Goal: Transaction & Acquisition: Register for event/course

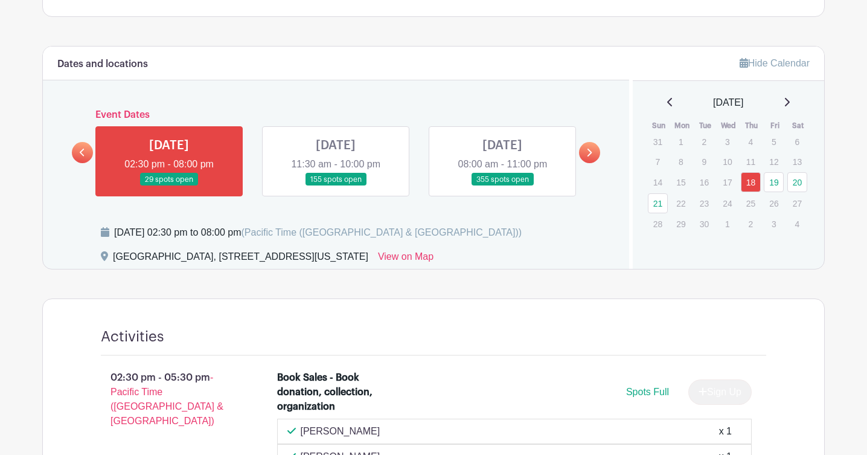
scroll to position [525, 0]
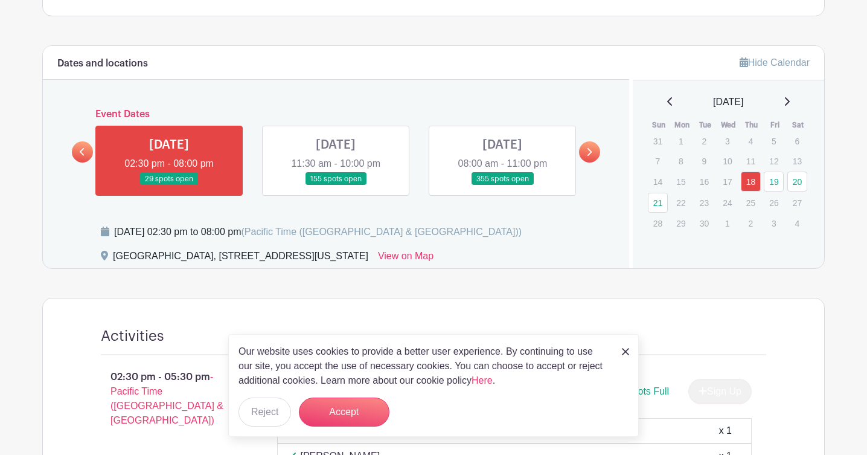
click at [336, 185] on link at bounding box center [336, 185] width 0 height 0
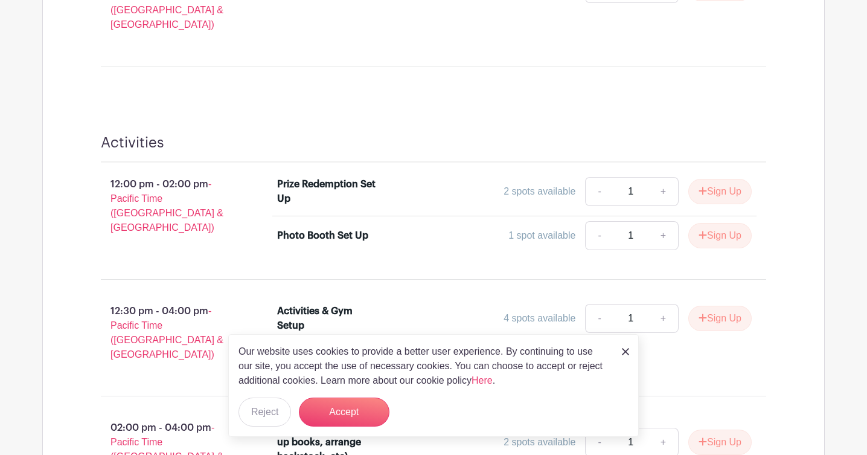
scroll to position [1409, 0]
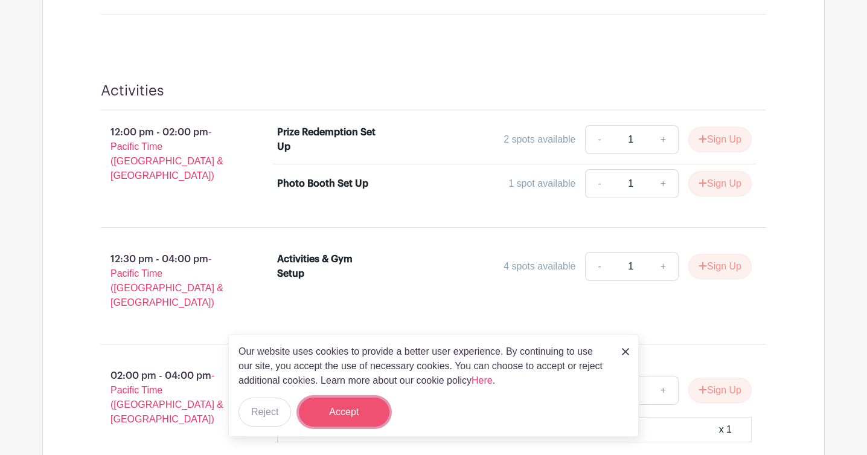
click at [339, 416] on button "Accept" at bounding box center [344, 411] width 91 height 29
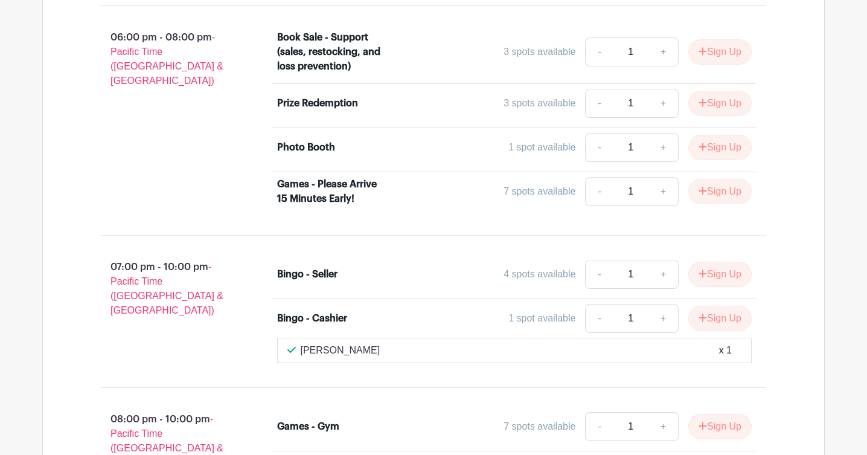
scroll to position [2153, 0]
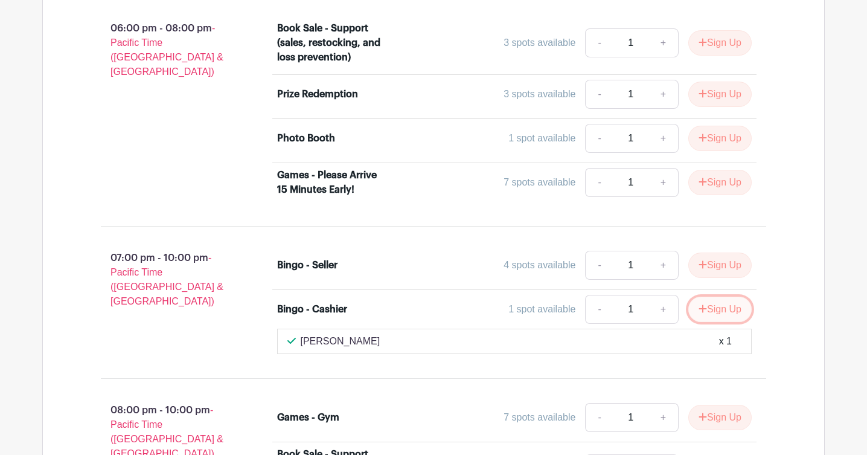
click at [709, 297] on button "Sign Up" at bounding box center [720, 309] width 63 height 25
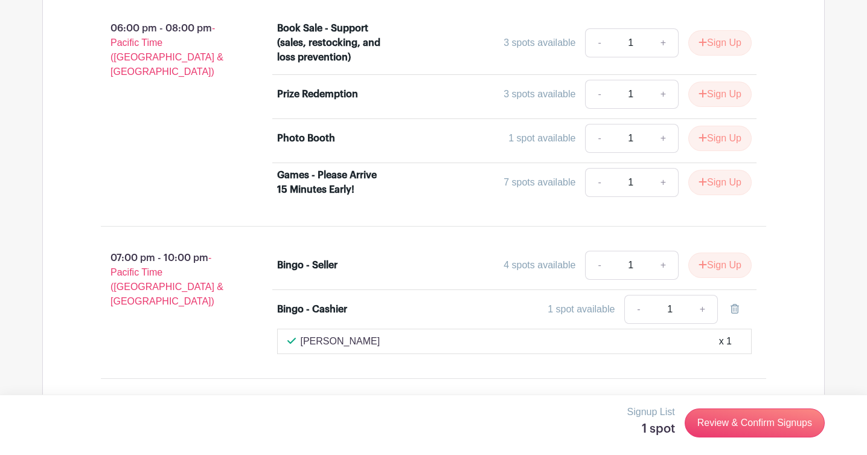
click at [168, 259] on div "07:00 pm - 10:00 pm - Pacific Time ([GEOGRAPHIC_DATA] & [GEOGRAPHIC_DATA])" at bounding box center [170, 302] width 176 height 113
click at [222, 250] on div "07:00 pm - 10:00 pm - Pacific Time ([GEOGRAPHIC_DATA] & [GEOGRAPHIC_DATA])" at bounding box center [170, 302] width 176 height 113
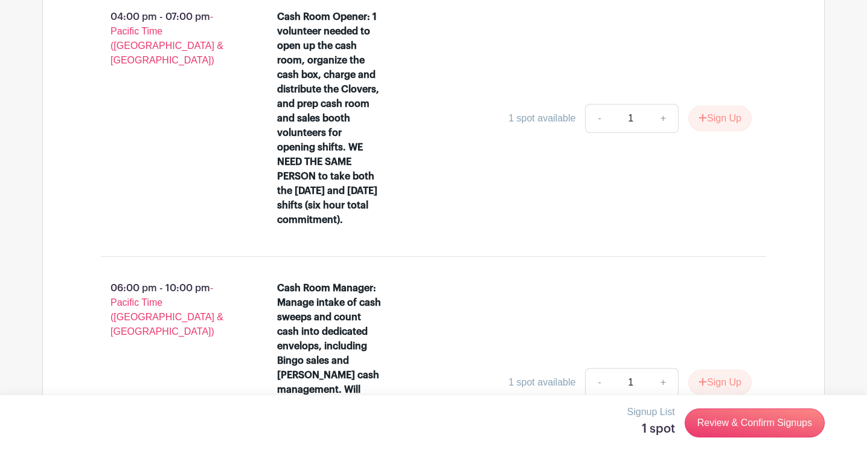
scroll to position [2123, 0]
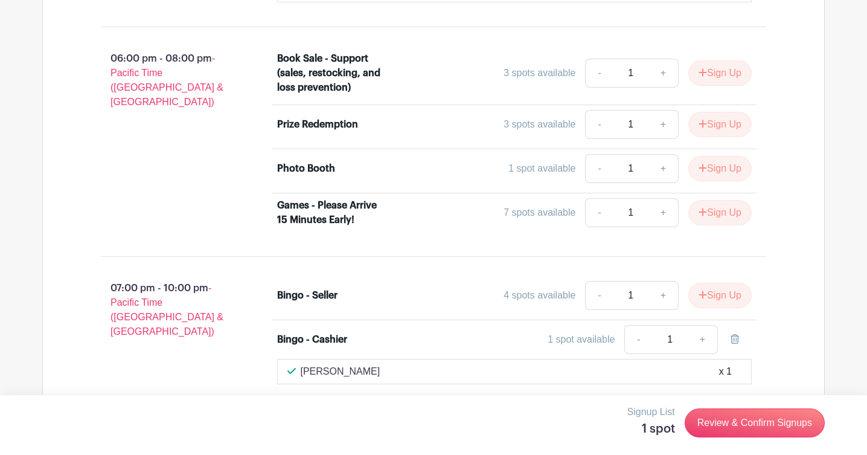
click at [440, 325] on div "1 spot available - 1 +" at bounding box center [574, 339] width 356 height 29
click at [594, 332] on div "1 spot available" at bounding box center [581, 339] width 67 height 14
click at [738, 428] on link "Review & Confirm Signups" at bounding box center [755, 422] width 140 height 29
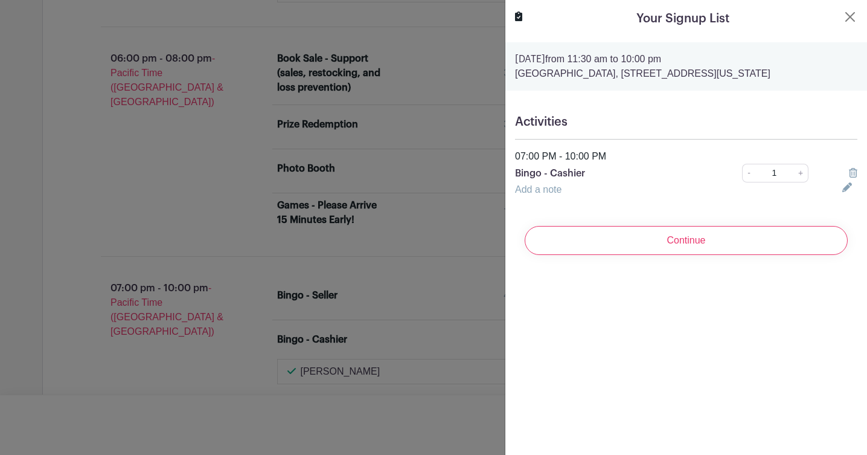
click at [551, 190] on link "Add a note" at bounding box center [538, 189] width 47 height 10
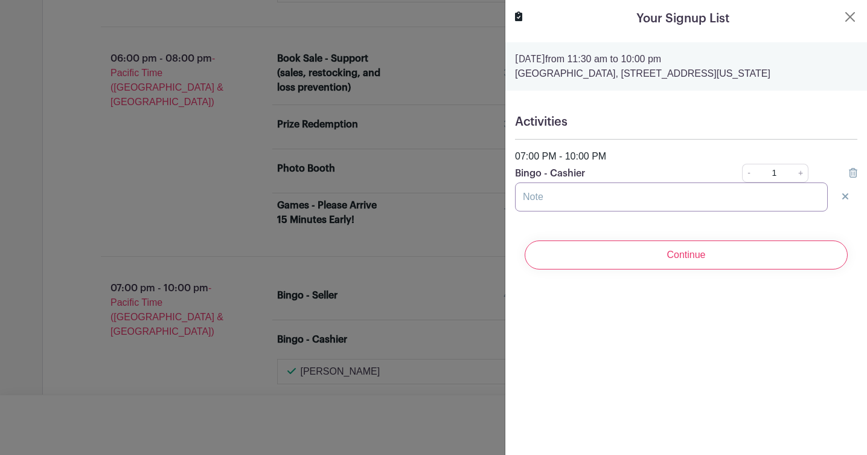
click at [548, 199] on input "text" at bounding box center [671, 196] width 313 height 29
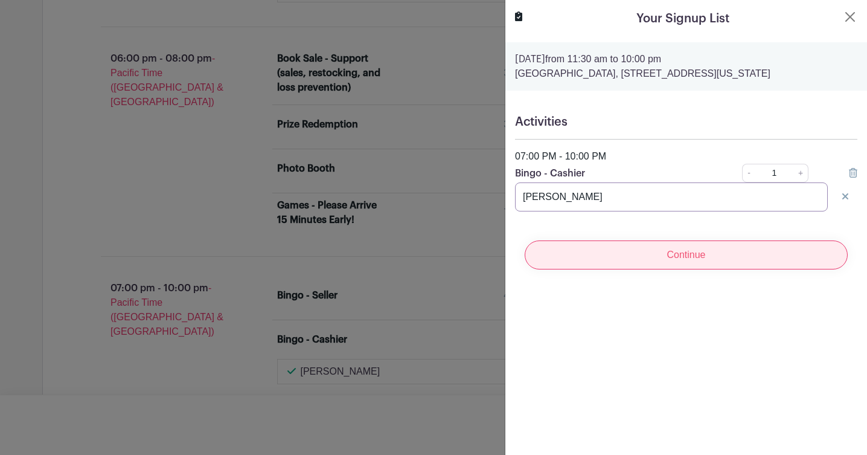
type input "[PERSON_NAME]"
click at [605, 250] on input "Continue" at bounding box center [686, 254] width 323 height 29
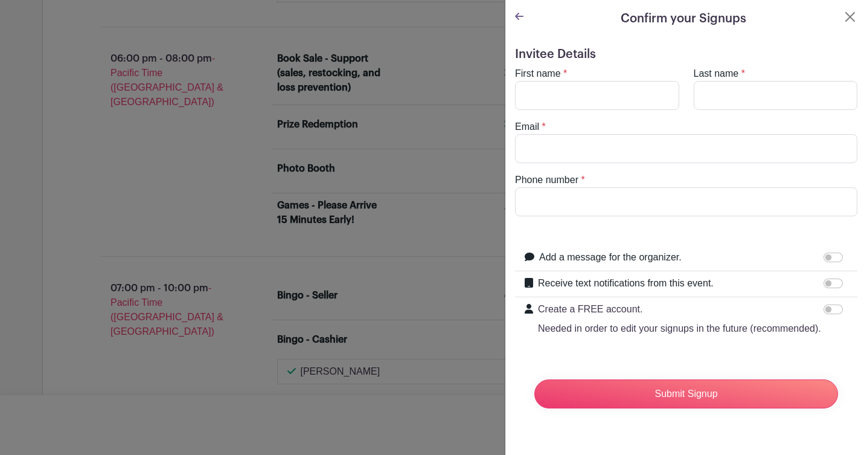
click at [575, 74] on div "First name *" at bounding box center [597, 87] width 179 height 43
click at [571, 86] on input "First name" at bounding box center [597, 95] width 164 height 29
type input "[PERSON_NAME]"
type input "Tan"
type input "[EMAIL_ADDRESS][DOMAIN_NAME]"
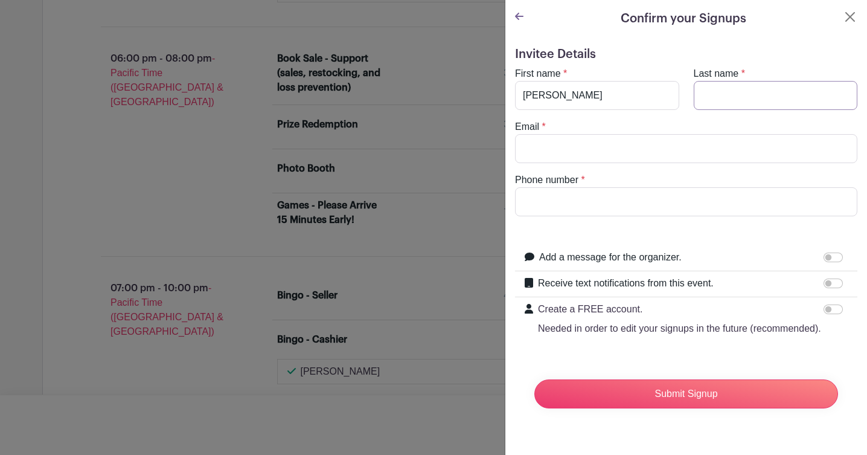
type input "2034792222"
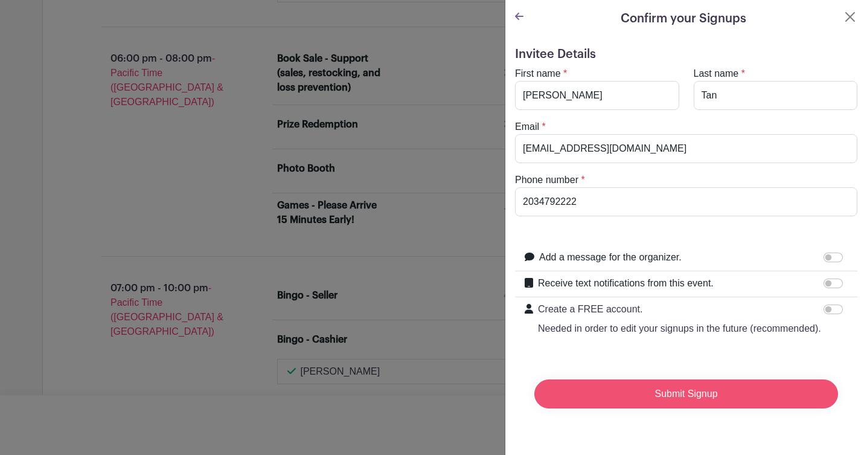
click at [721, 402] on input "Submit Signup" at bounding box center [687, 393] width 304 height 29
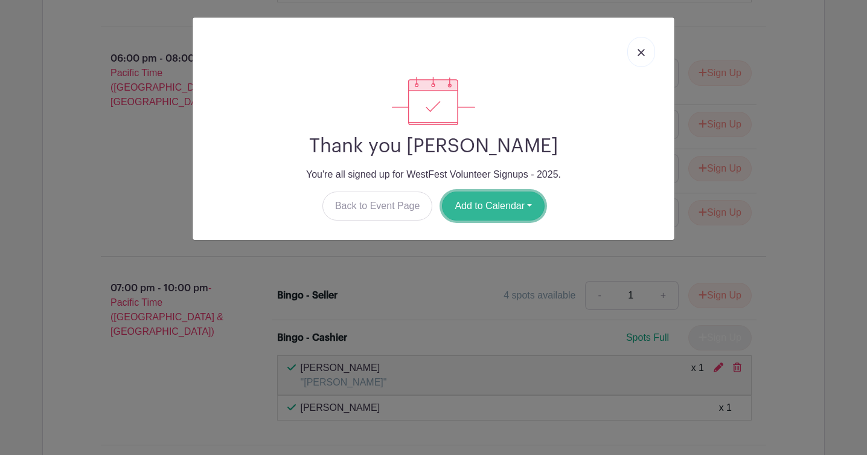
click at [507, 215] on button "Add to Calendar" at bounding box center [493, 205] width 103 height 29
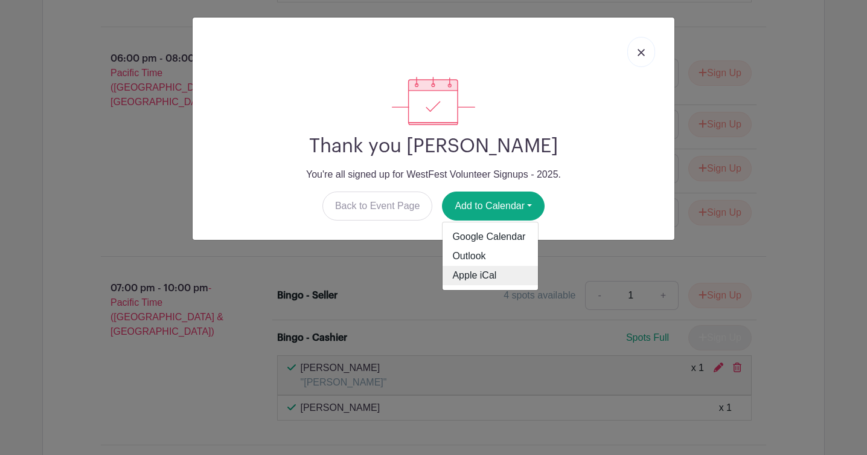
click at [483, 268] on link "Apple iCal" at bounding box center [490, 275] width 95 height 19
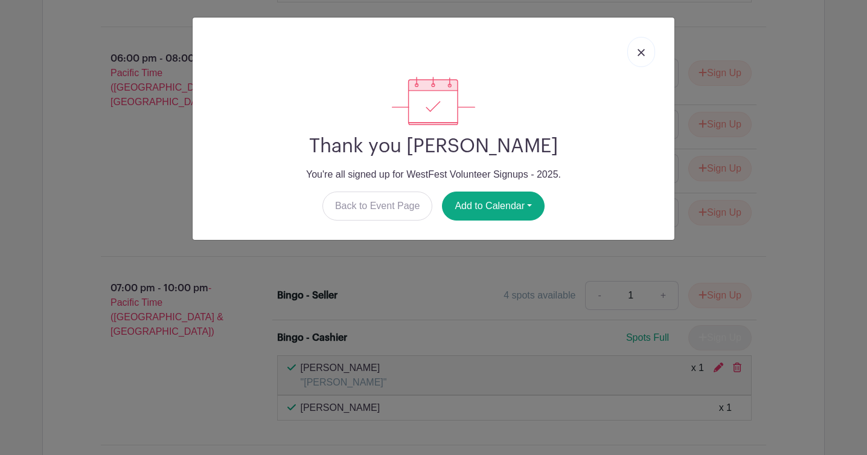
click at [641, 47] on link at bounding box center [642, 52] width 28 height 30
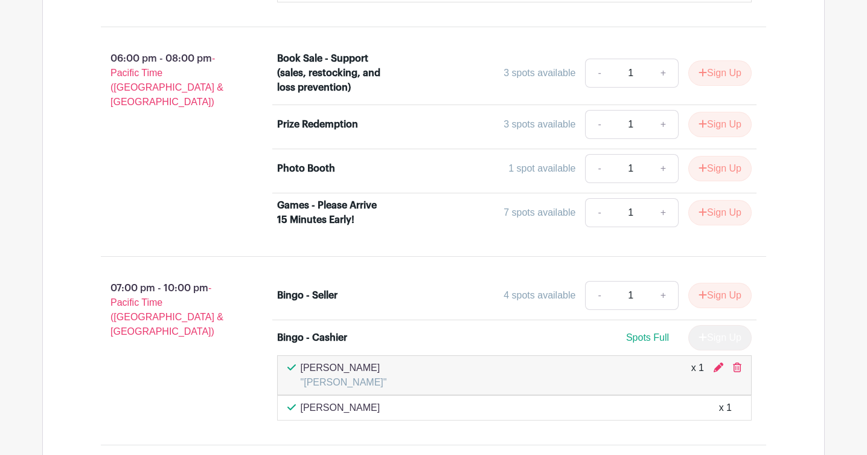
click at [202, 316] on div "07:00 pm - 10:00 pm - Pacific Time ([GEOGRAPHIC_DATA] & [GEOGRAPHIC_DATA])" at bounding box center [170, 350] width 176 height 149
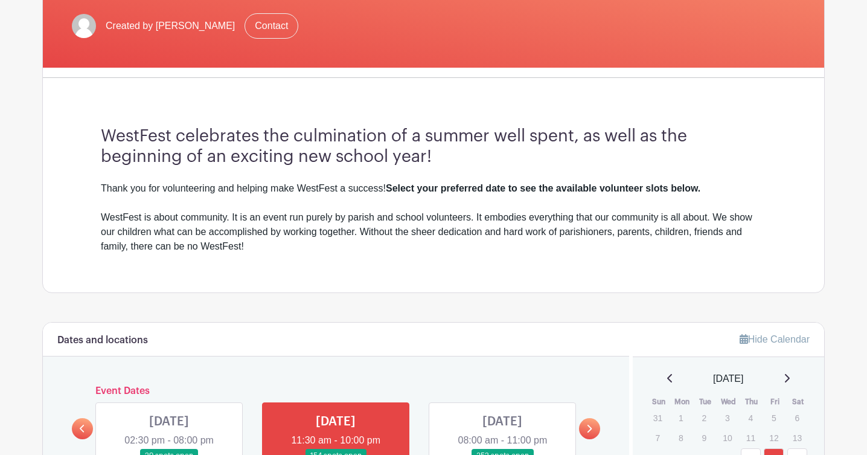
scroll to position [298, 0]
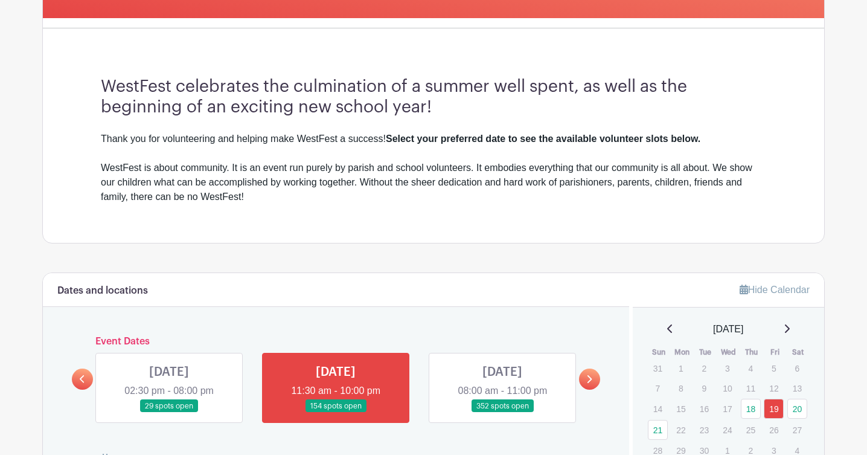
click at [503, 413] on link at bounding box center [503, 413] width 0 height 0
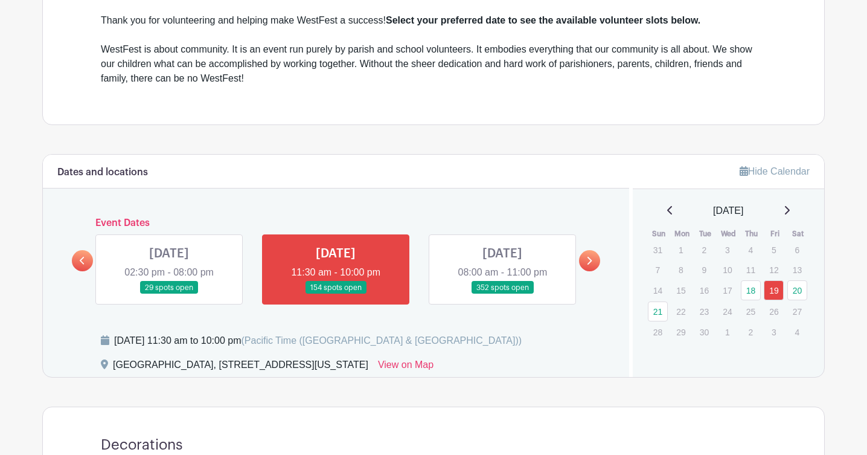
scroll to position [459, 0]
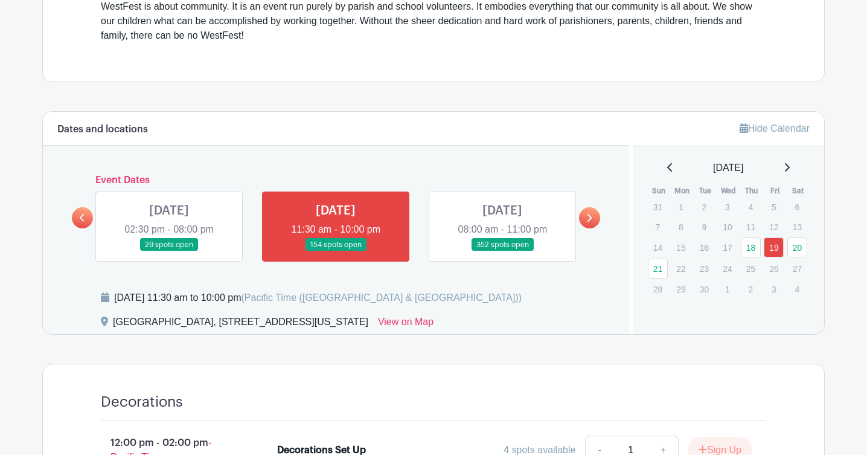
click at [503, 251] on link at bounding box center [503, 251] width 0 height 0
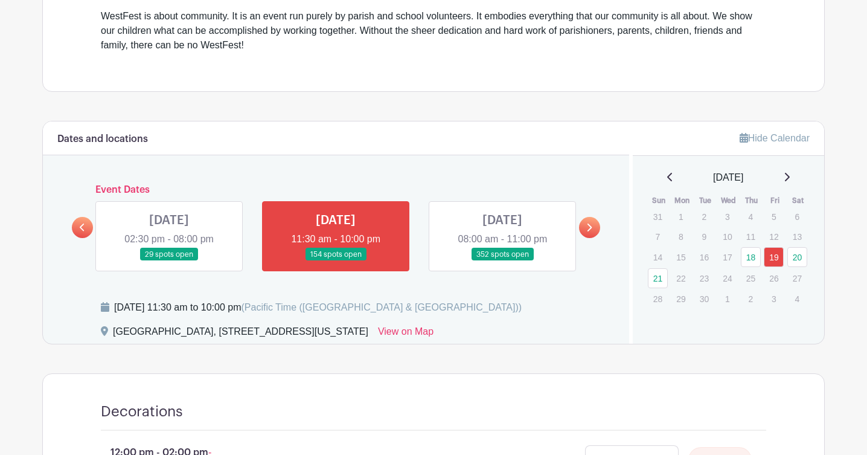
scroll to position [361, 0]
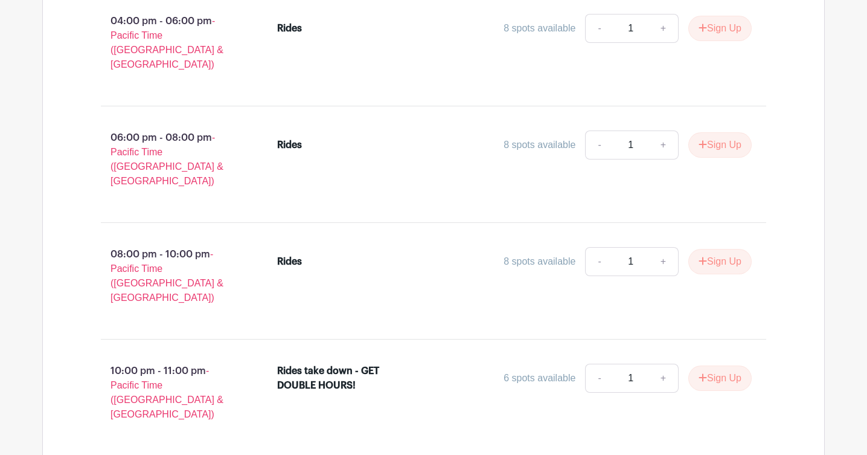
scroll to position [1277, 0]
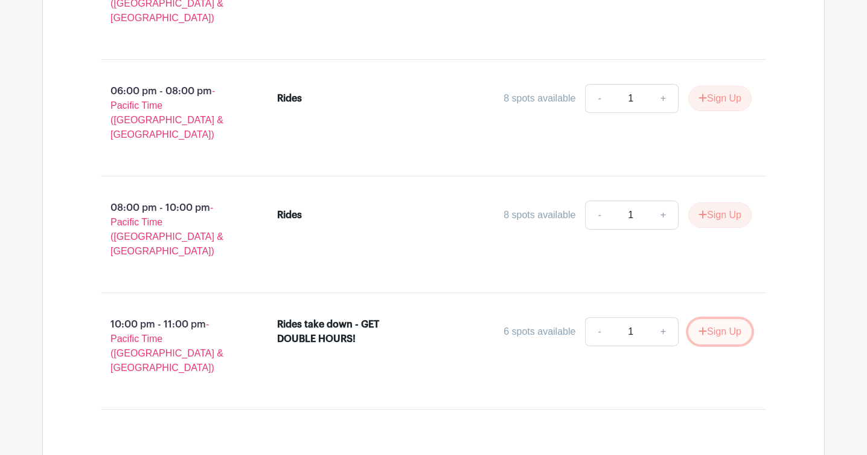
click at [689, 319] on button "Sign Up" at bounding box center [720, 331] width 63 height 25
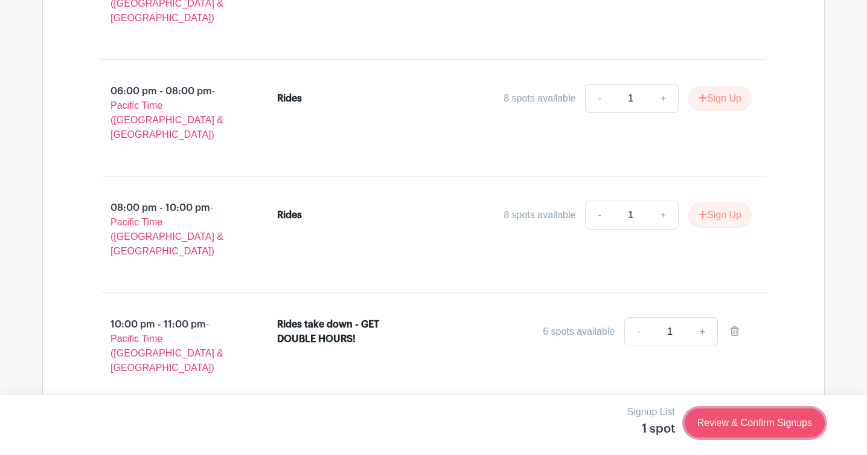
click at [712, 421] on link "Review & Confirm Signups" at bounding box center [755, 422] width 140 height 29
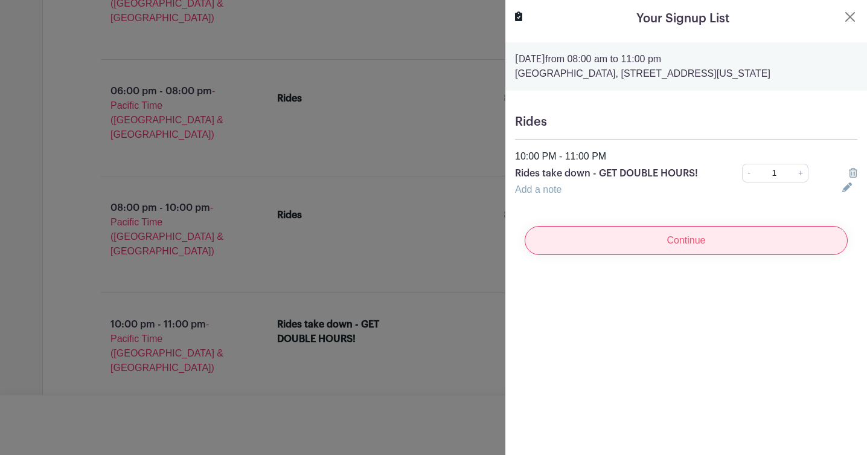
click at [618, 237] on input "Continue" at bounding box center [686, 240] width 323 height 29
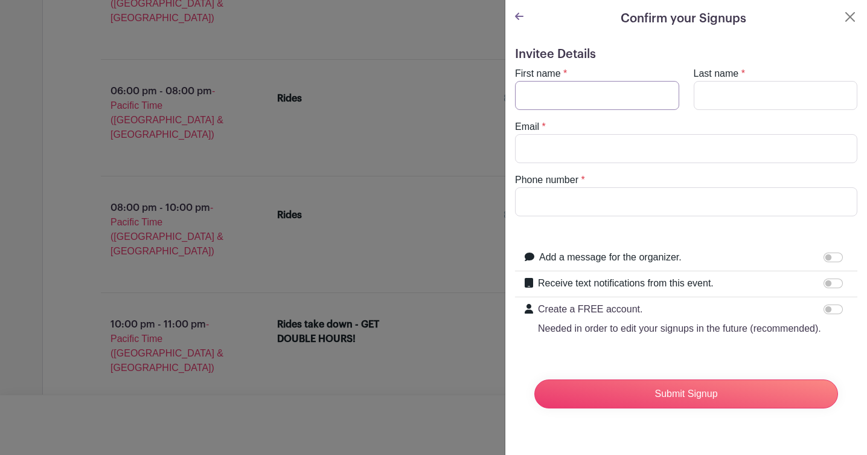
click at [566, 88] on input "First name" at bounding box center [597, 95] width 164 height 29
type input "[PERSON_NAME]"
type input "Yeo"
type input "[EMAIL_ADDRESS][DOMAIN_NAME]"
type input "2034792618"
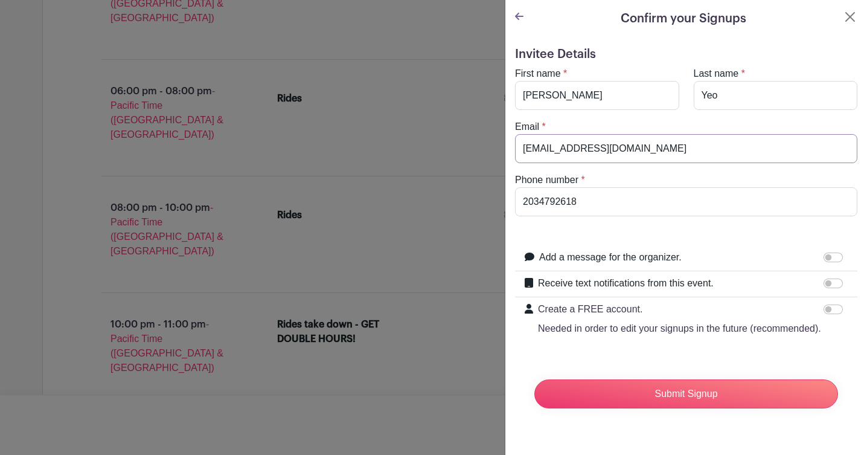
drag, startPoint x: 562, startPoint y: 146, endPoint x: 501, endPoint y: 144, distance: 60.4
click at [723, 160] on input "[EMAIL_ADDRESS][DOMAIN_NAME]" at bounding box center [686, 148] width 342 height 29
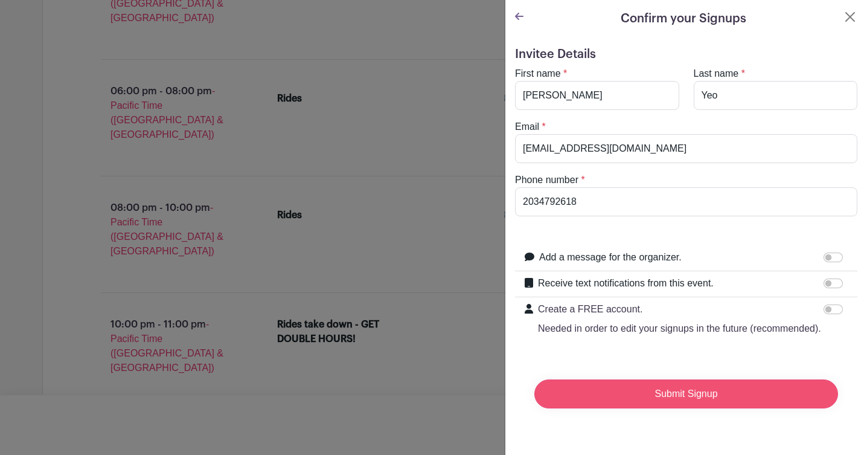
click at [653, 393] on input "Submit Signup" at bounding box center [687, 393] width 304 height 29
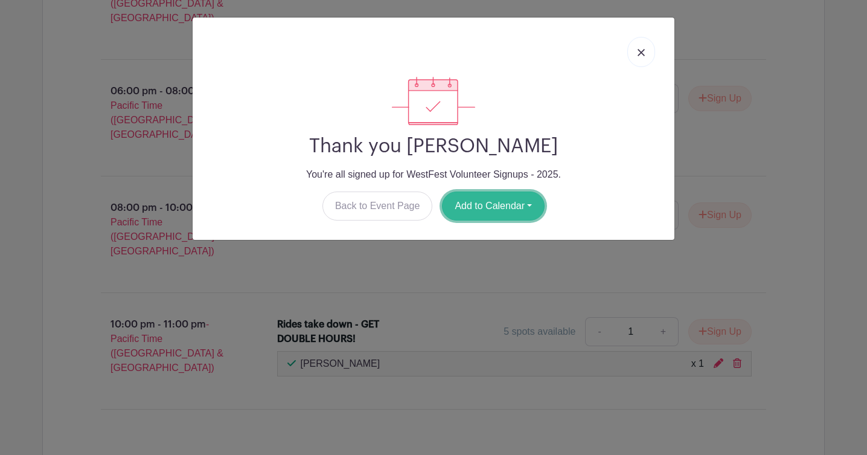
click at [533, 204] on button "Add to Calendar" at bounding box center [493, 205] width 103 height 29
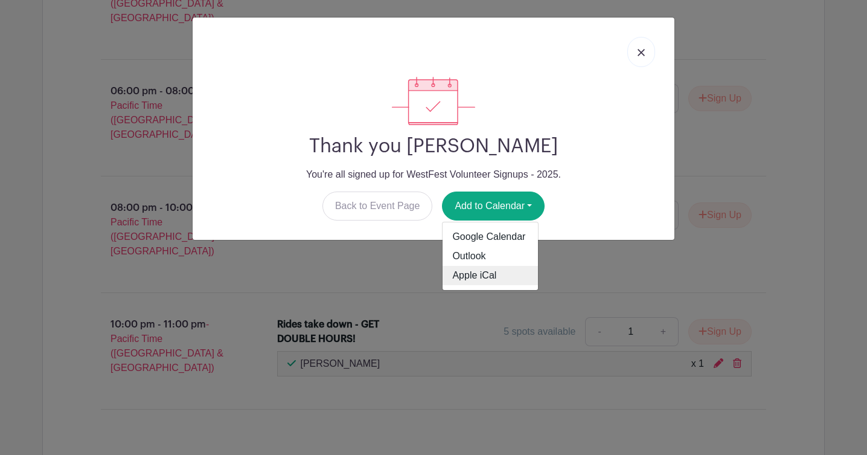
click at [500, 272] on link "Apple iCal" at bounding box center [490, 275] width 95 height 19
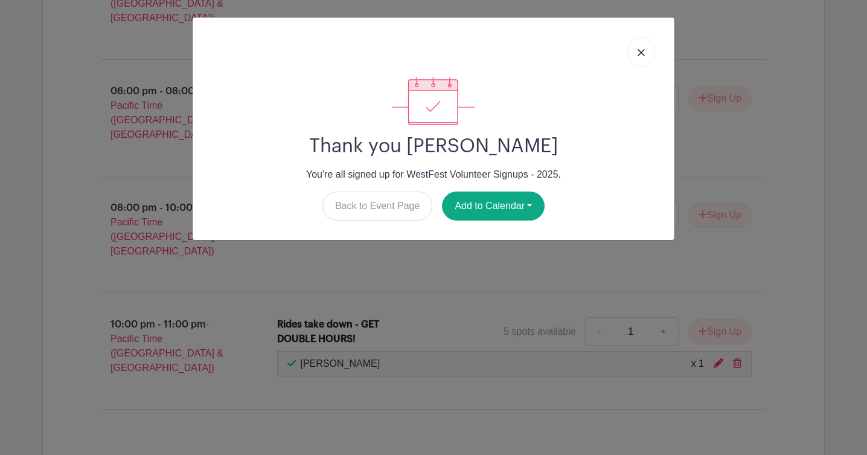
click at [643, 49] on img at bounding box center [641, 52] width 7 height 7
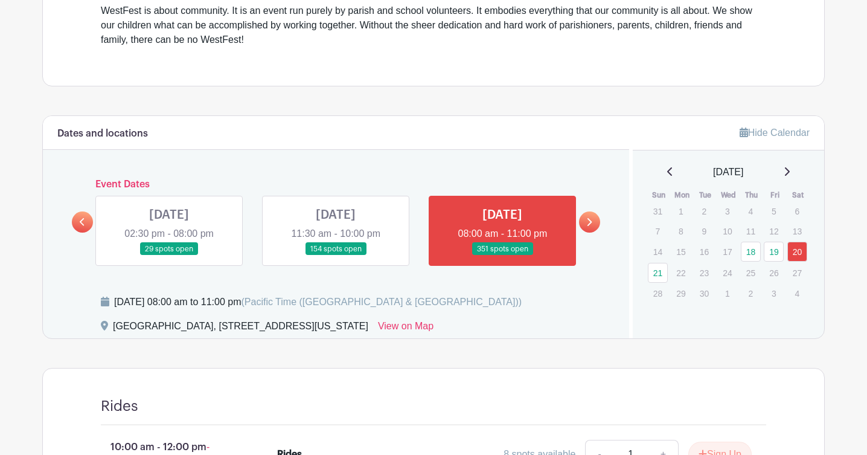
scroll to position [484, 0]
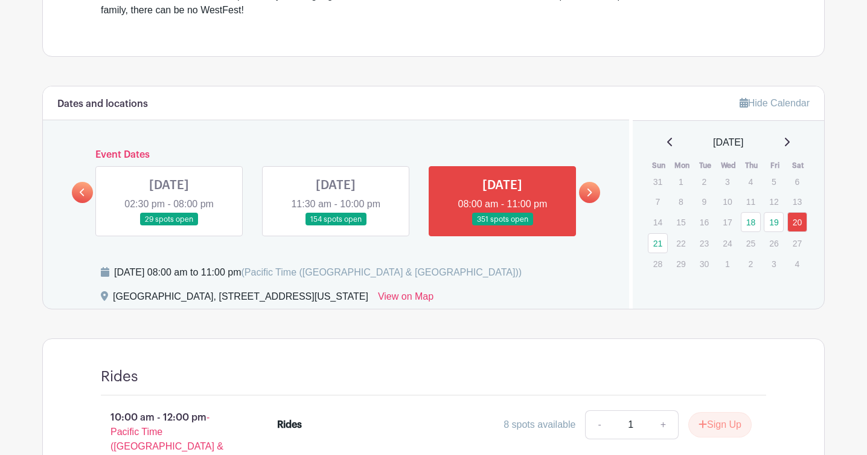
click at [336, 226] on link at bounding box center [336, 226] width 0 height 0
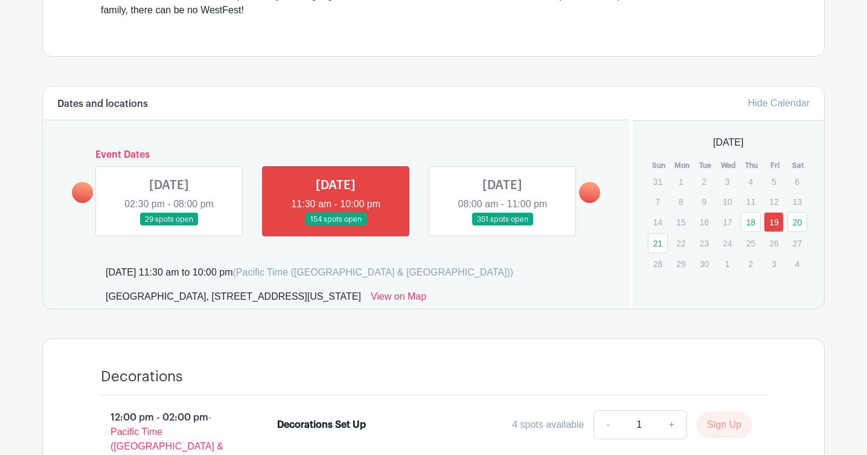
click at [336, 226] on link at bounding box center [336, 226] width 0 height 0
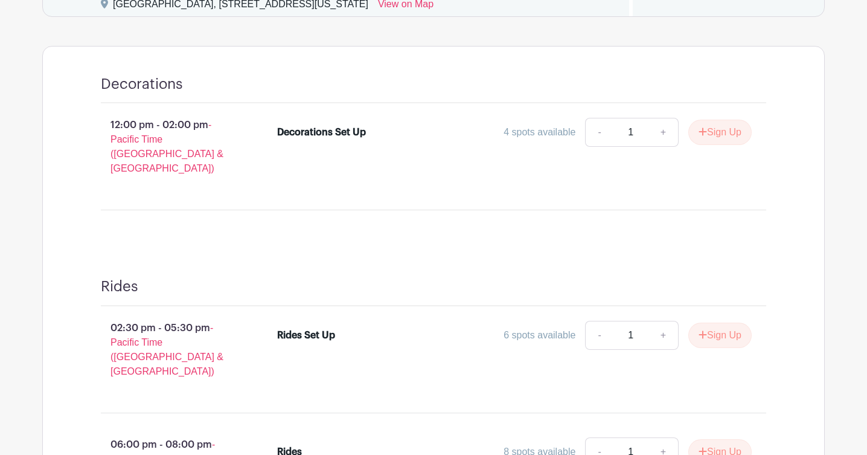
scroll to position [364, 0]
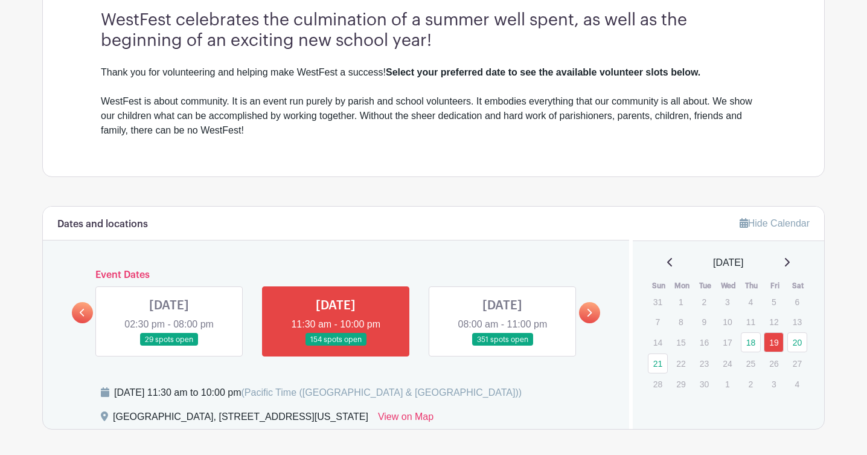
click at [169, 346] on link at bounding box center [169, 346] width 0 height 0
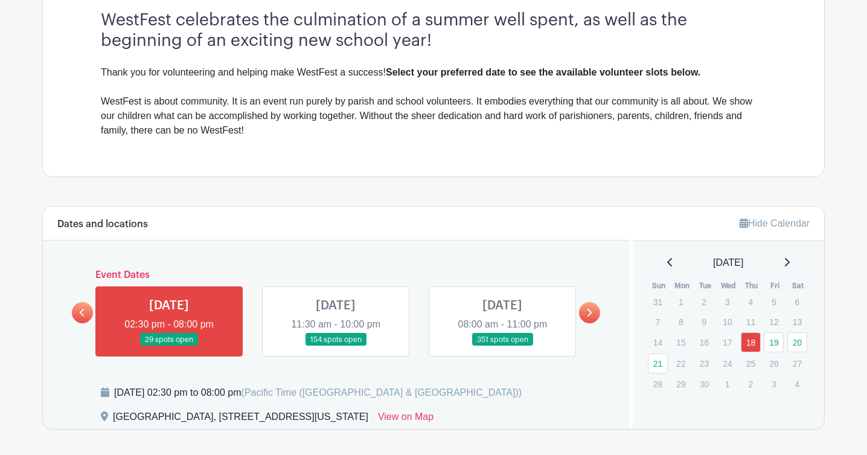
click at [336, 346] on link at bounding box center [336, 346] width 0 height 0
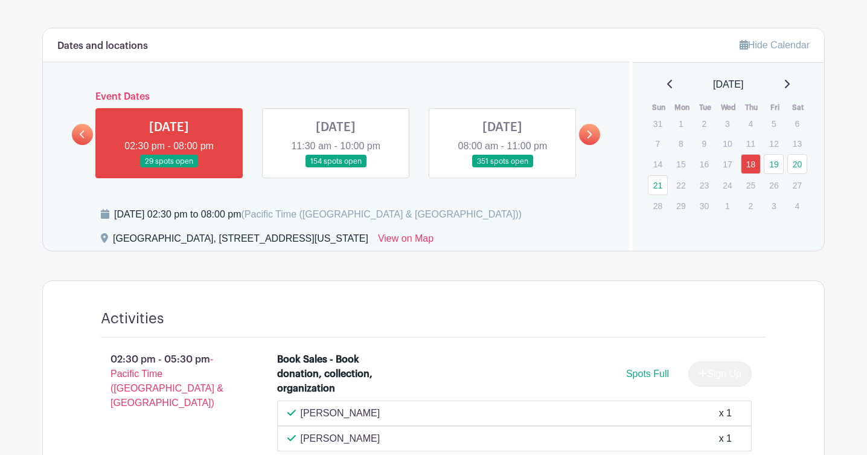
scroll to position [650, 0]
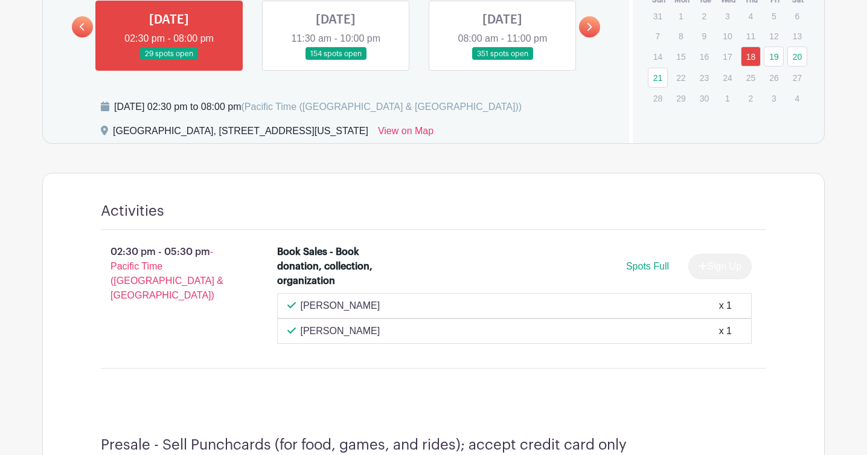
click at [336, 60] on link at bounding box center [336, 60] width 0 height 0
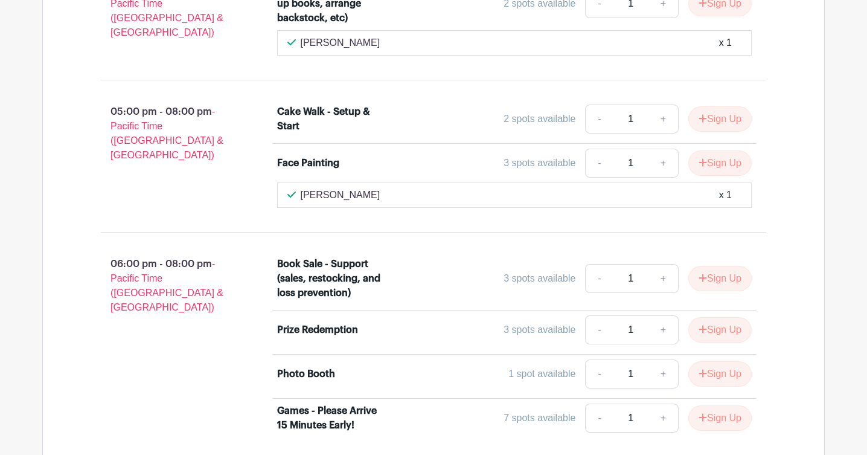
scroll to position [1924, 0]
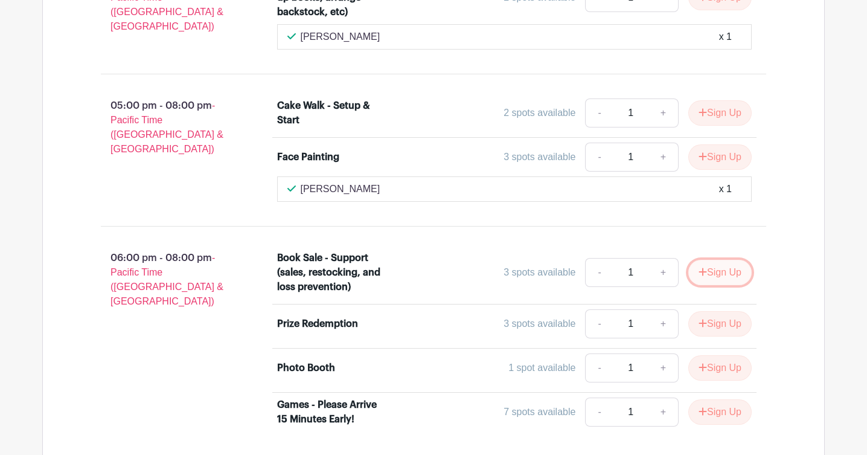
click at [742, 260] on button "Sign Up" at bounding box center [720, 272] width 63 height 25
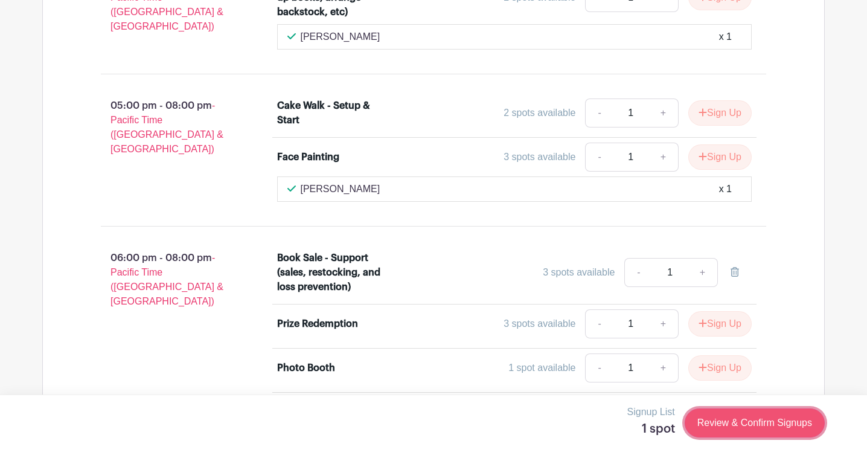
click at [757, 419] on link "Review & Confirm Signups" at bounding box center [755, 422] width 140 height 29
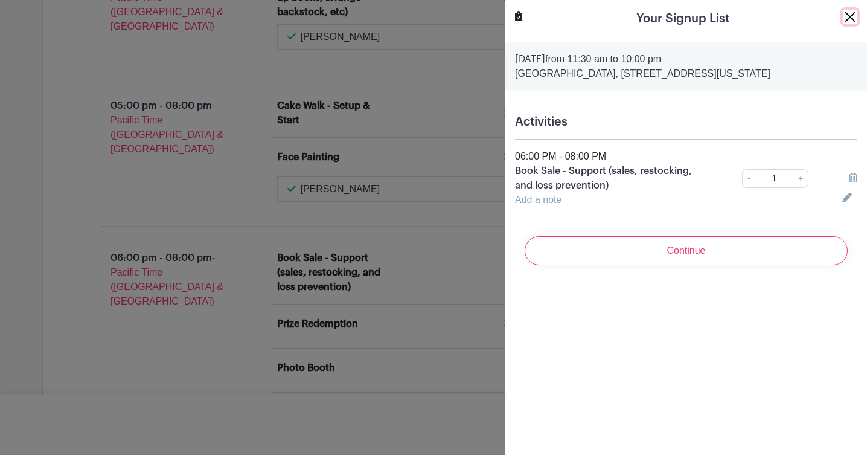
click at [847, 23] on button "Close" at bounding box center [850, 17] width 14 height 14
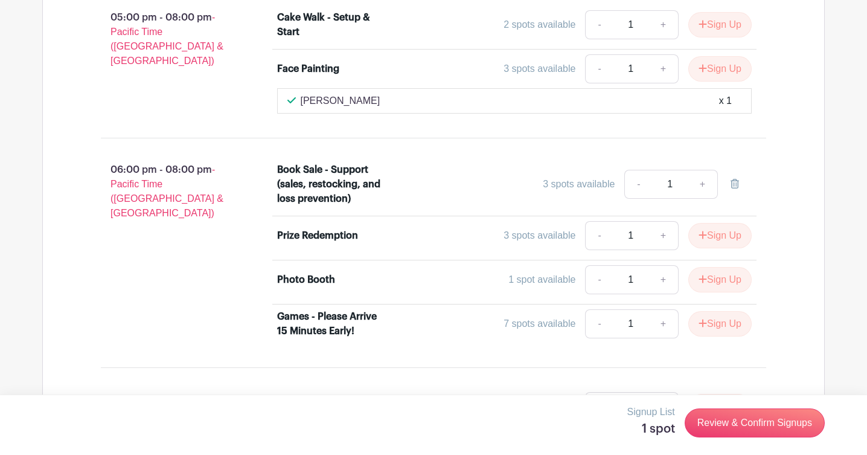
scroll to position [2007, 0]
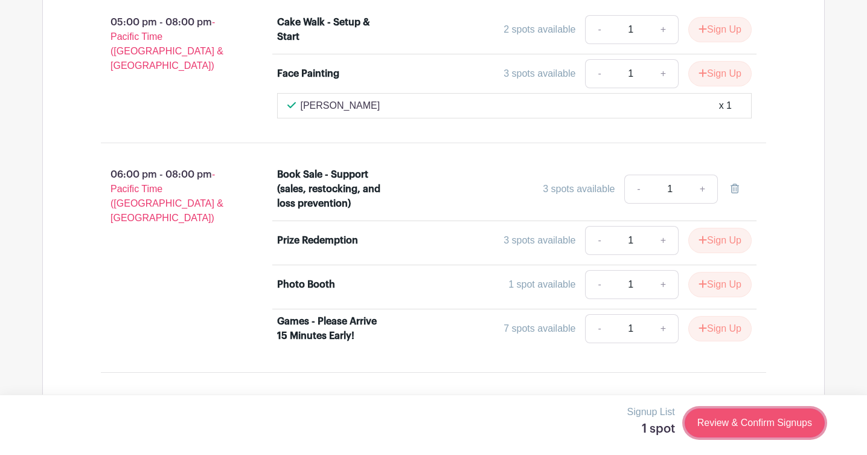
click at [717, 423] on link "Review & Confirm Signups" at bounding box center [755, 422] width 140 height 29
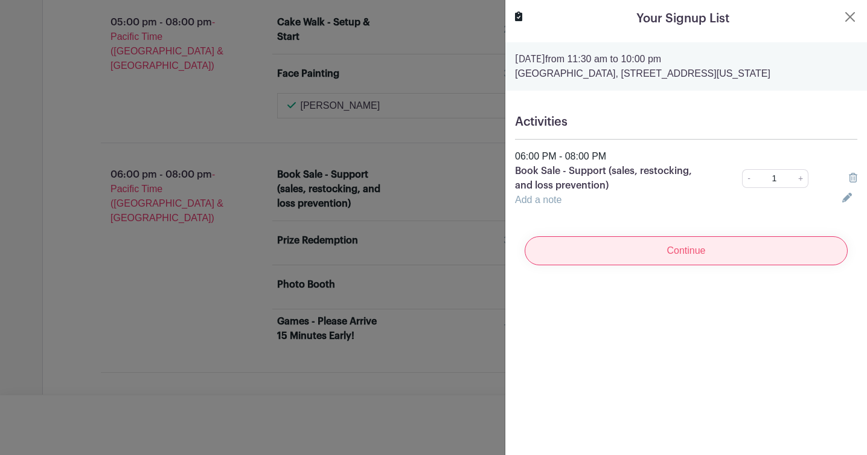
click at [619, 259] on input "Continue" at bounding box center [686, 250] width 323 height 29
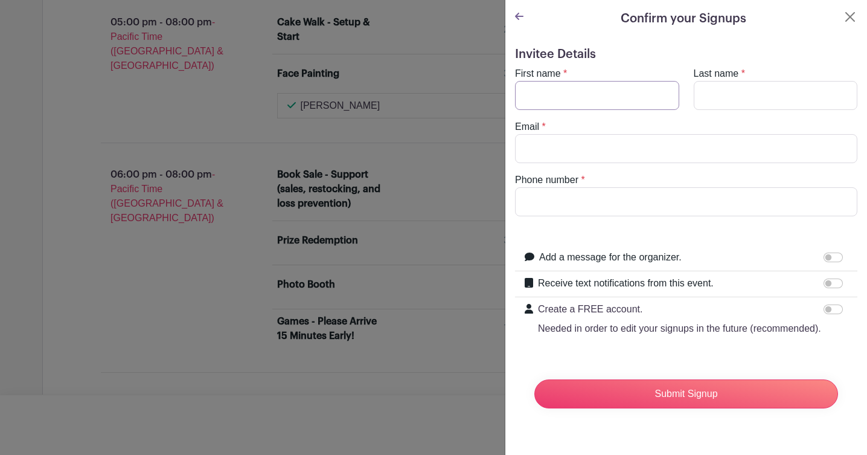
click at [591, 88] on input "First name" at bounding box center [597, 95] width 164 height 29
type input "[PERSON_NAME]"
type input "Yeo"
type input "[EMAIL_ADDRESS][DOMAIN_NAME]"
type input "2034792618"
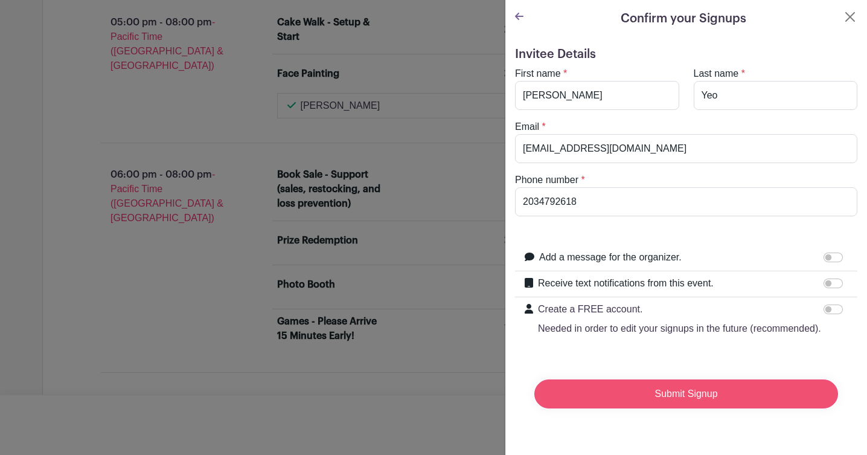
click at [629, 388] on input "Submit Signup" at bounding box center [687, 393] width 304 height 29
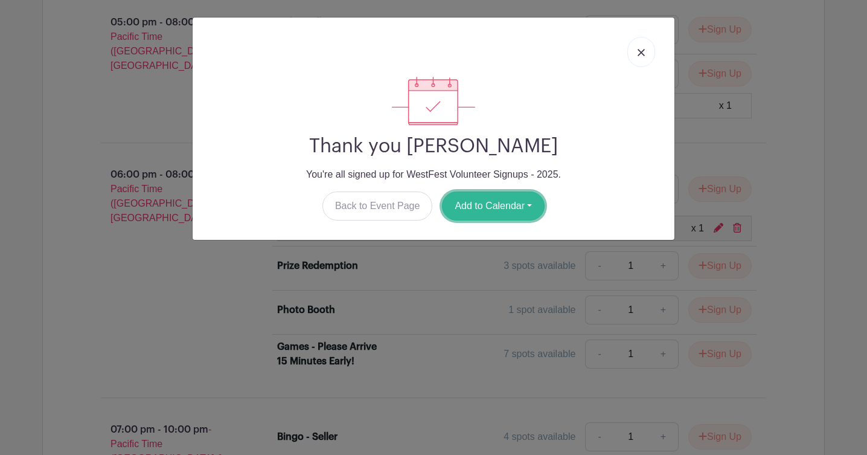
click at [518, 208] on button "Add to Calendar" at bounding box center [493, 205] width 103 height 29
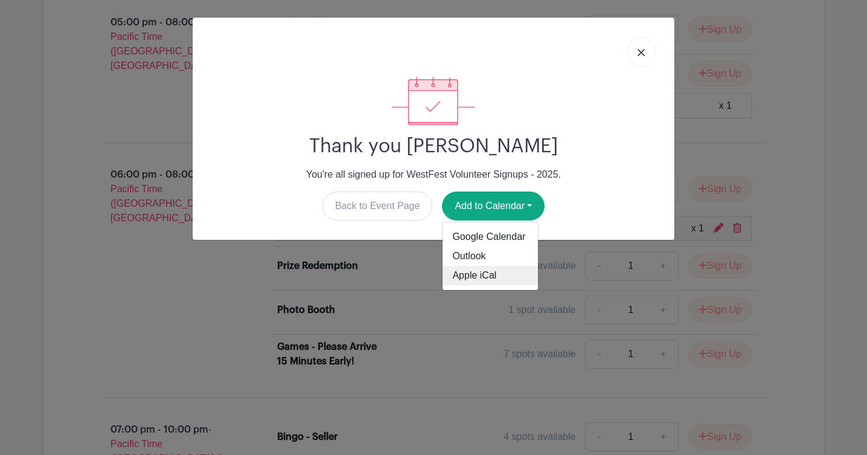
click at [485, 276] on link "Apple iCal" at bounding box center [490, 275] width 95 height 19
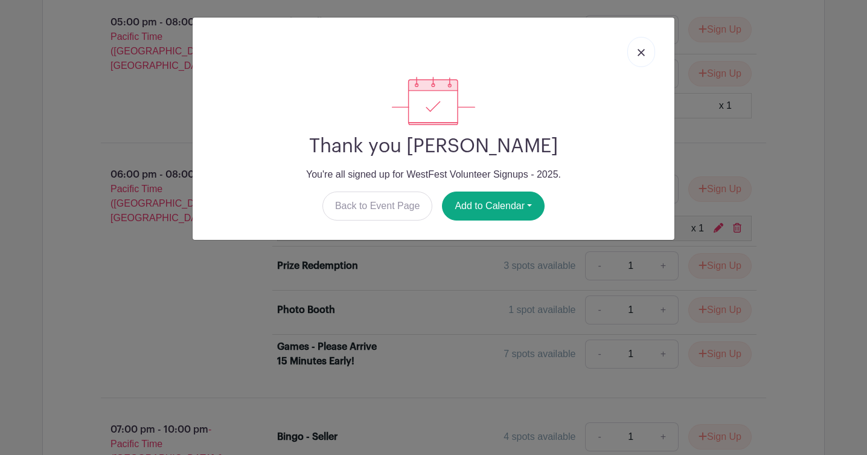
click at [641, 51] on img at bounding box center [641, 52] width 7 height 7
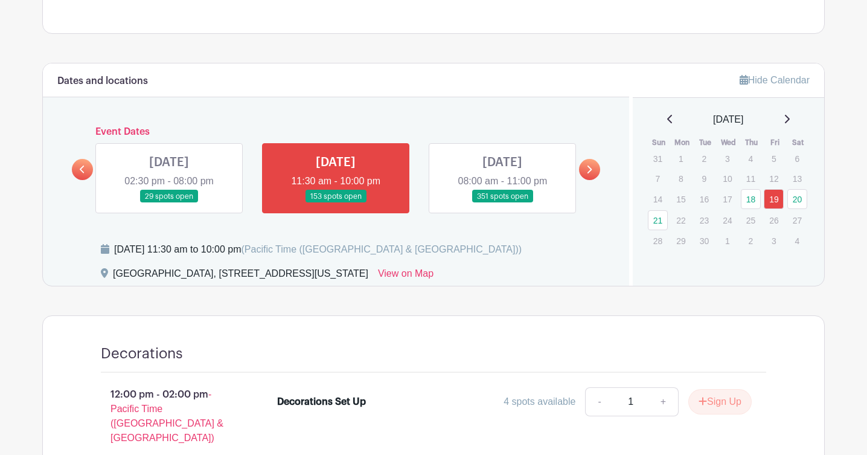
scroll to position [551, 0]
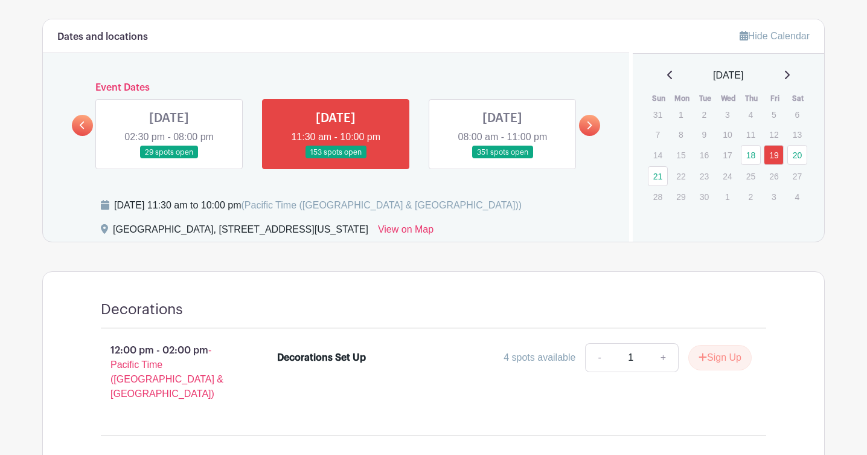
click at [503, 159] on link at bounding box center [503, 159] width 0 height 0
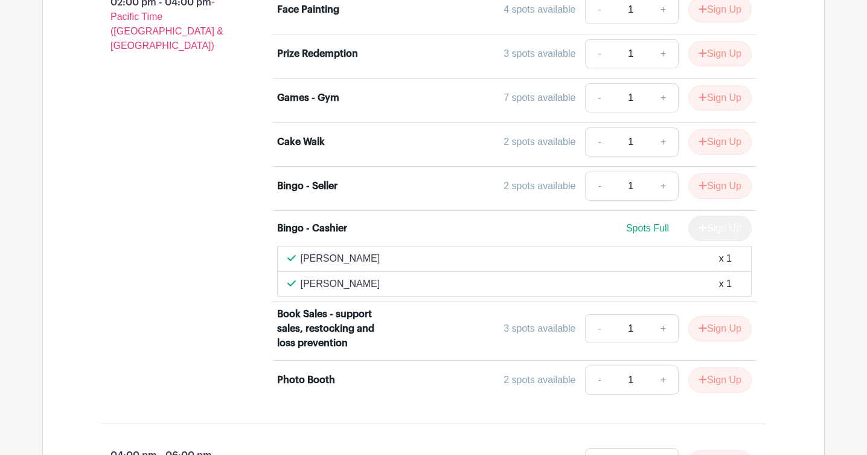
scroll to position [2635, 0]
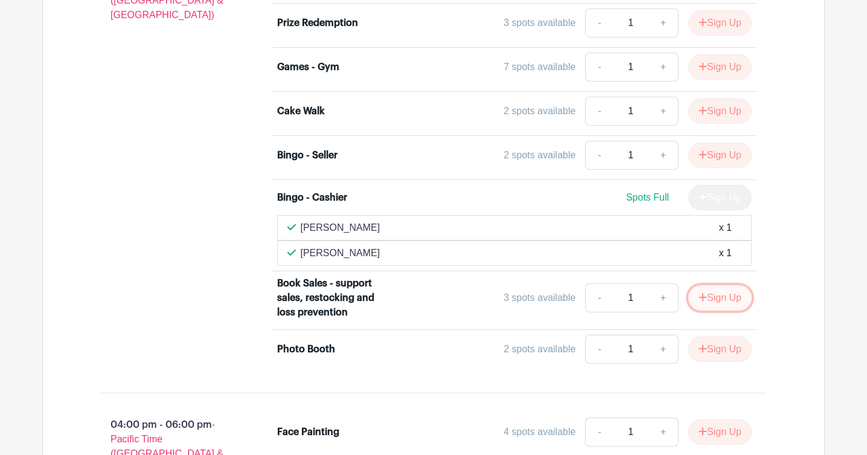
click at [724, 285] on button "Sign Up" at bounding box center [720, 297] width 63 height 25
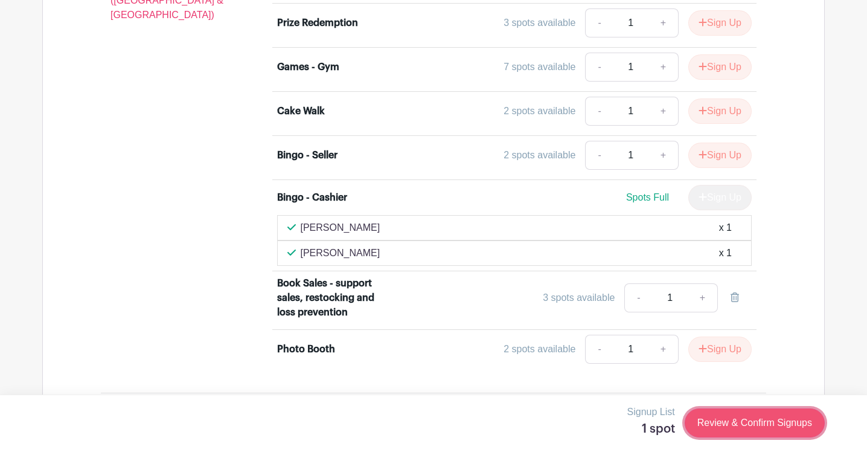
click at [738, 431] on link "Review & Confirm Signups" at bounding box center [755, 422] width 140 height 29
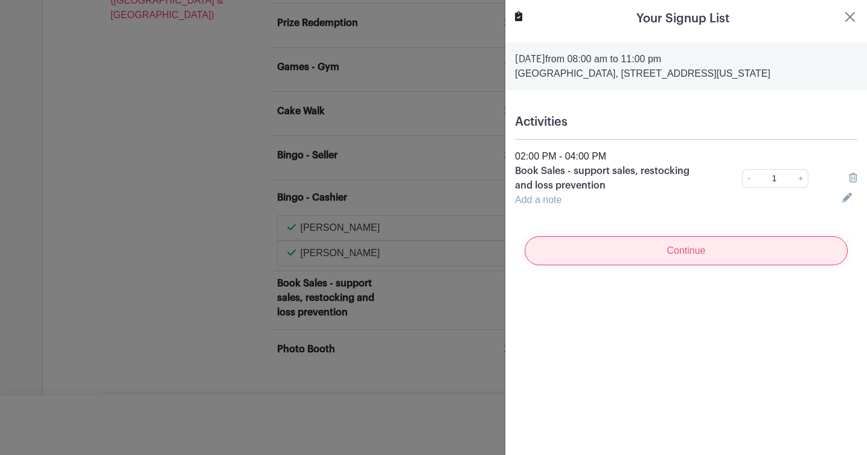
click at [580, 244] on input "Continue" at bounding box center [686, 250] width 323 height 29
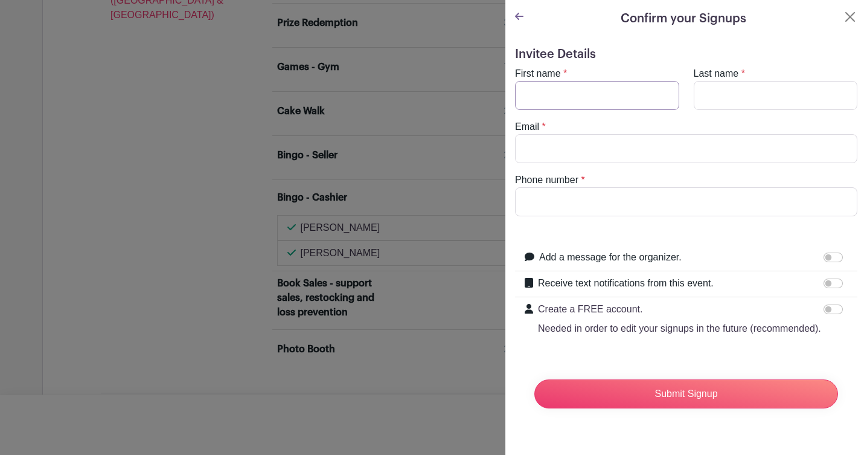
click at [568, 82] on input "First name" at bounding box center [597, 95] width 164 height 29
type input "[PERSON_NAME]"
type input "Tan"
type input "[EMAIL_ADDRESS][DOMAIN_NAME]"
type input "2034792222"
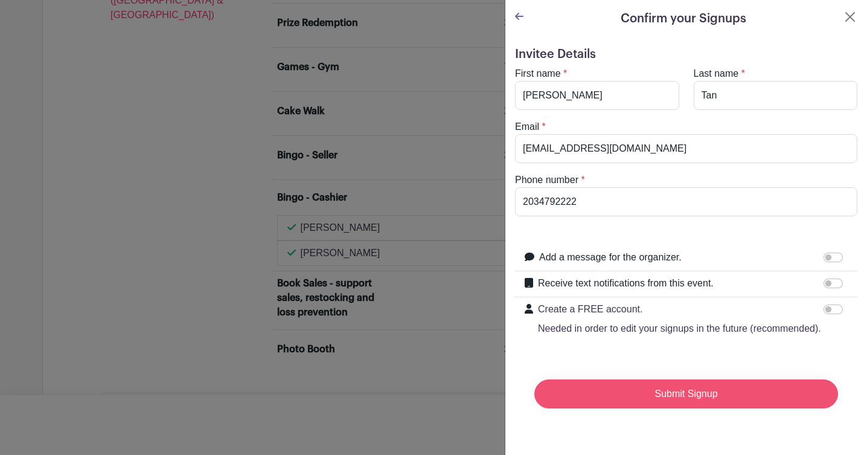
click at [618, 391] on input "Submit Signup" at bounding box center [687, 393] width 304 height 29
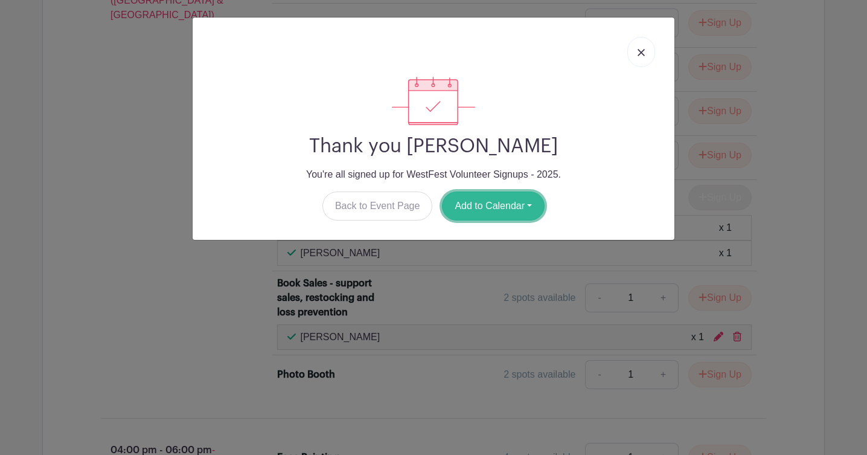
click at [536, 205] on button "Add to Calendar" at bounding box center [493, 205] width 103 height 29
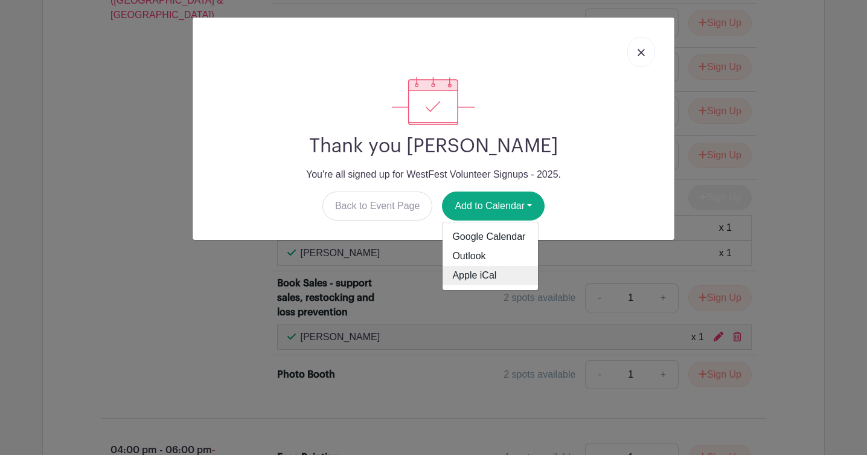
click at [491, 274] on link "Apple iCal" at bounding box center [490, 275] width 95 height 19
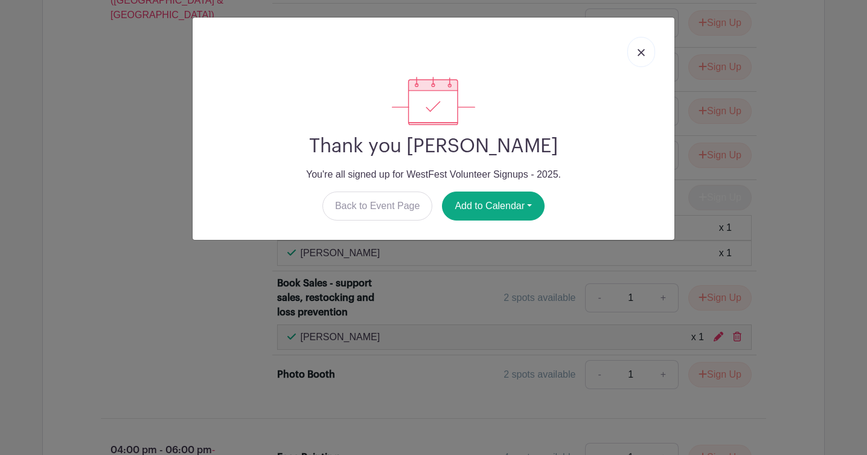
click at [643, 51] on img at bounding box center [641, 52] width 7 height 7
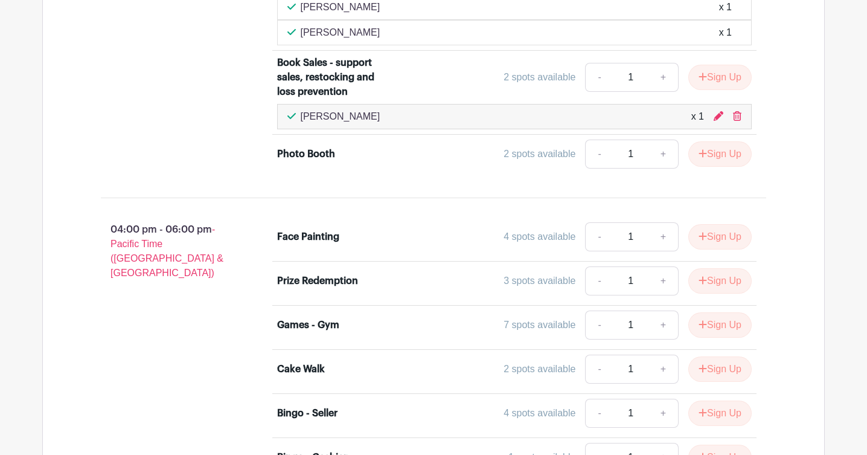
scroll to position [2875, 0]
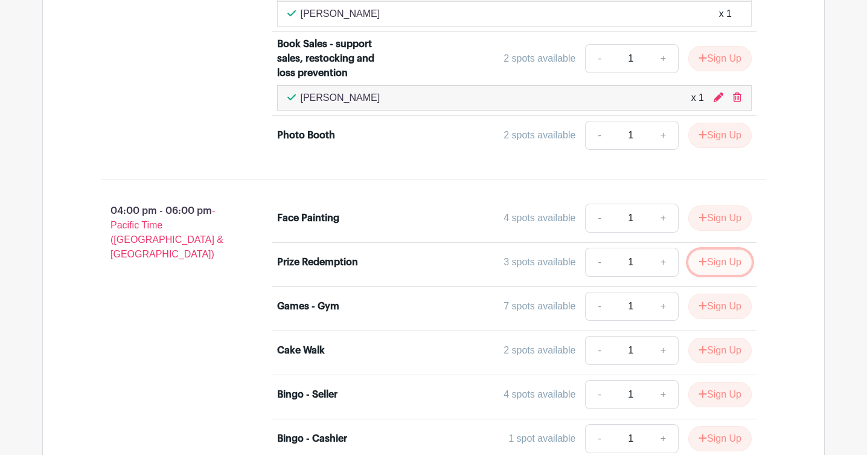
click at [733, 249] on button "Sign Up" at bounding box center [720, 261] width 63 height 25
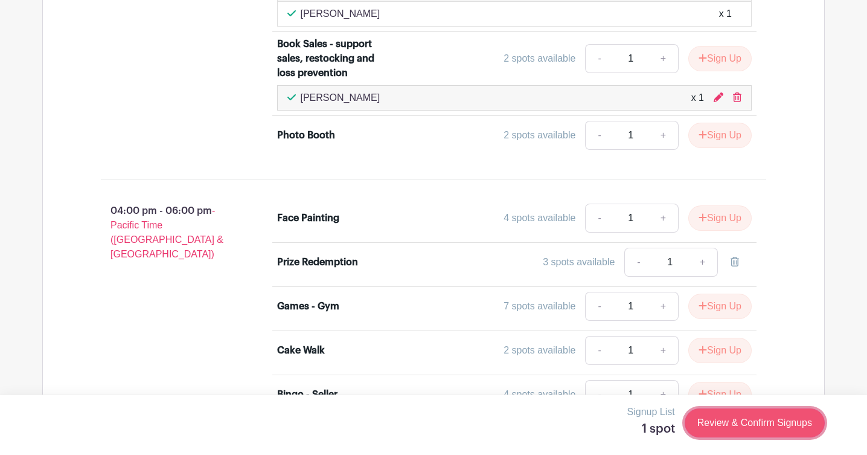
click at [717, 422] on link "Review & Confirm Signups" at bounding box center [755, 422] width 140 height 29
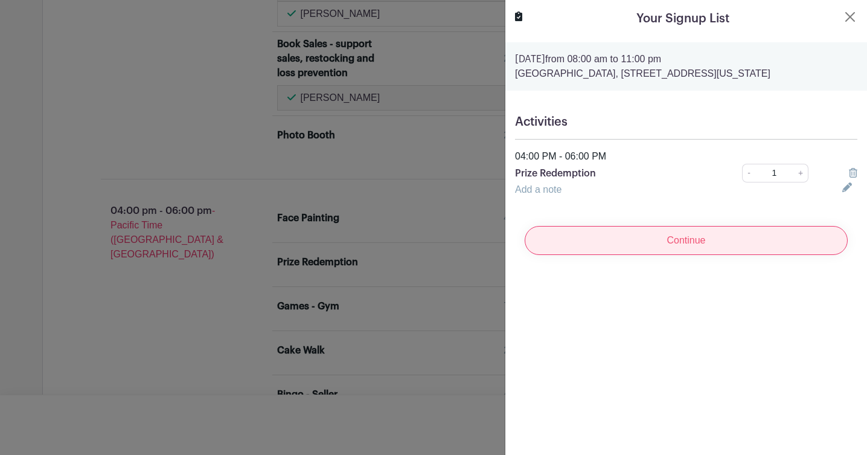
click at [669, 242] on input "Continue" at bounding box center [686, 240] width 323 height 29
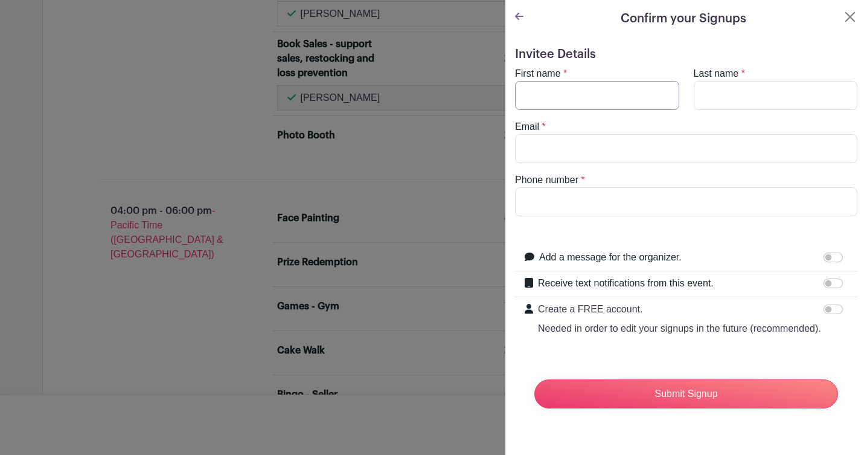
click at [552, 104] on input "First name" at bounding box center [597, 95] width 164 height 29
type input "[PERSON_NAME]"
type input "Yeo"
type input "[EMAIL_ADDRESS][DOMAIN_NAME]"
type input "2034792618"
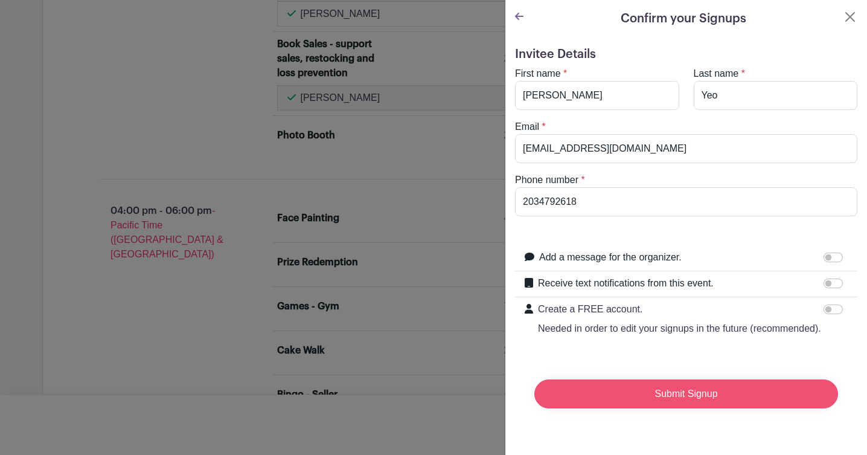
click at [666, 384] on input "Submit Signup" at bounding box center [687, 393] width 304 height 29
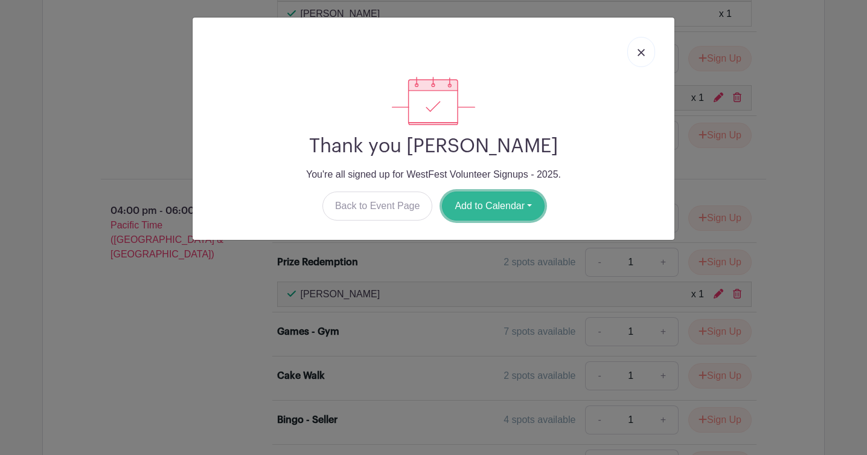
click at [535, 206] on button "Add to Calendar" at bounding box center [493, 205] width 103 height 29
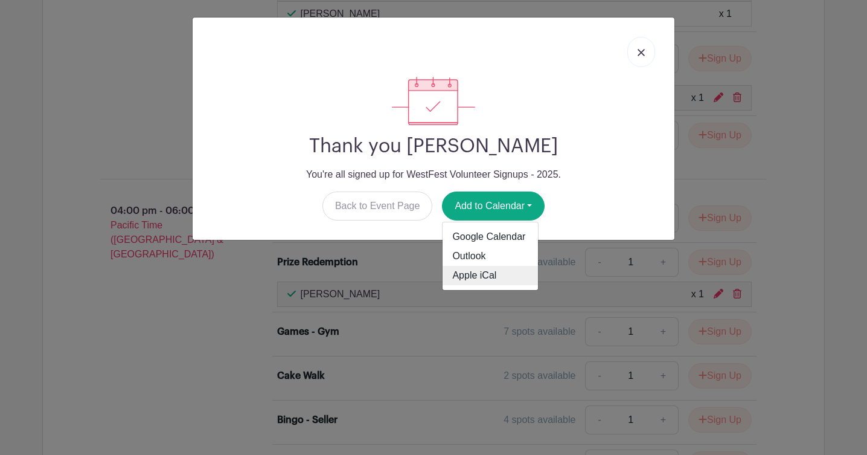
click at [492, 280] on link "Apple iCal" at bounding box center [490, 275] width 95 height 19
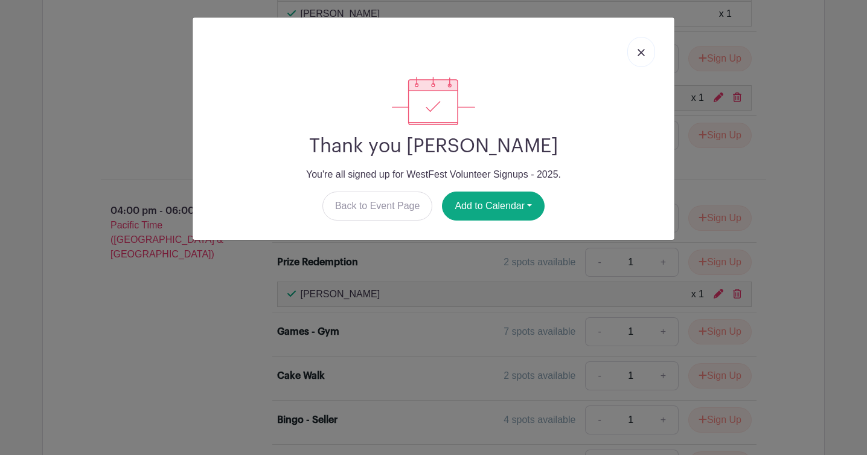
click at [643, 56] on img at bounding box center [641, 52] width 7 height 7
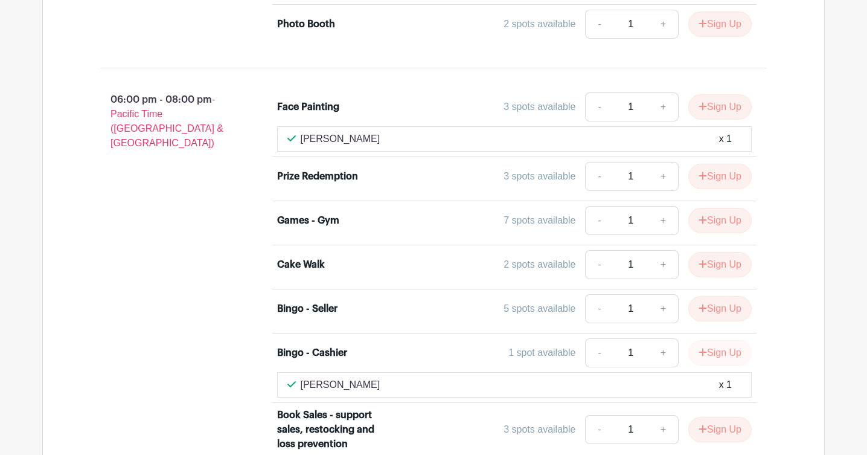
scroll to position [3460, 0]
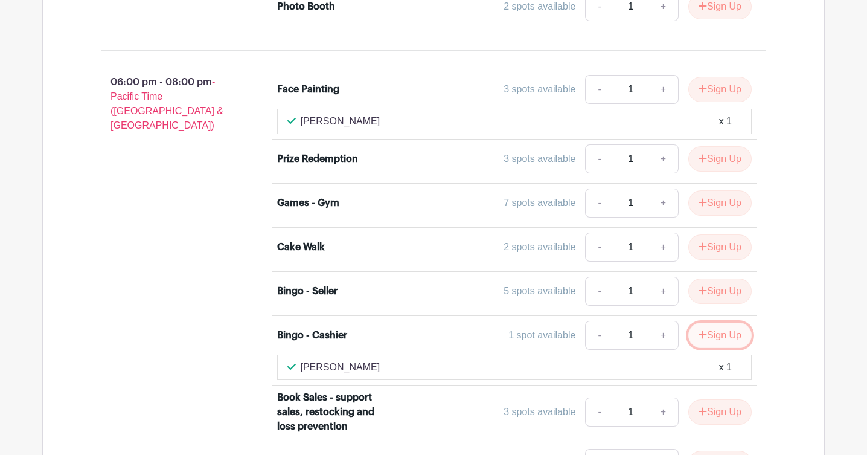
click at [724, 323] on button "Sign Up" at bounding box center [720, 335] width 63 height 25
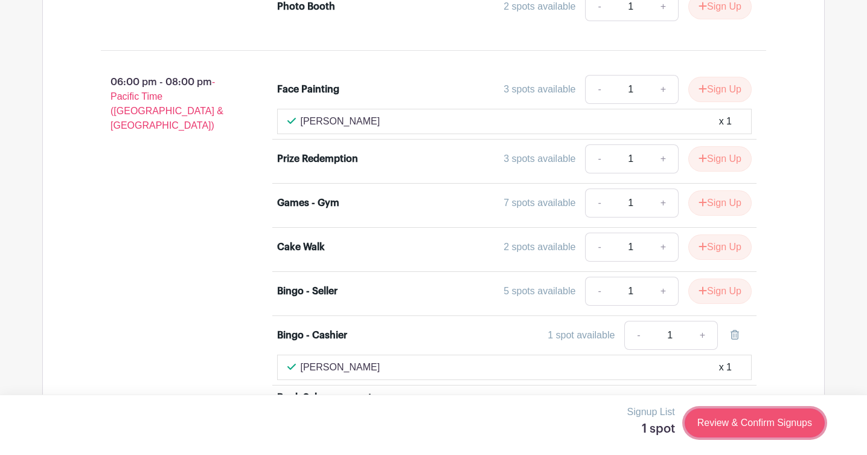
click at [733, 414] on link "Review & Confirm Signups" at bounding box center [755, 422] width 140 height 29
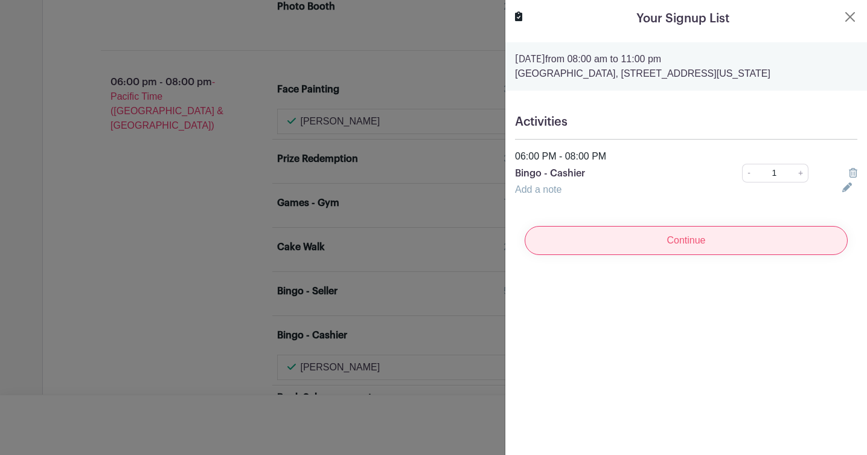
click at [631, 247] on input "Continue" at bounding box center [686, 240] width 323 height 29
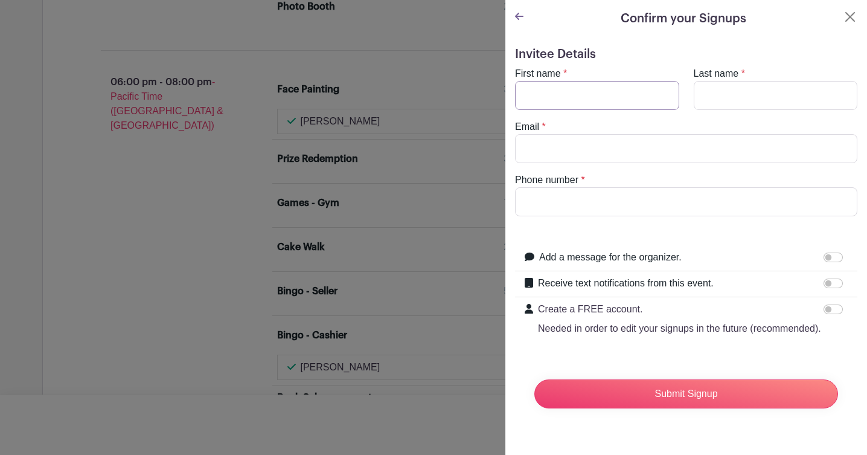
click at [549, 83] on input "First name" at bounding box center [597, 95] width 164 height 29
type input "[PERSON_NAME]"
type input "Tan"
type input "[EMAIL_ADDRESS][DOMAIN_NAME]"
type input "2034792222"
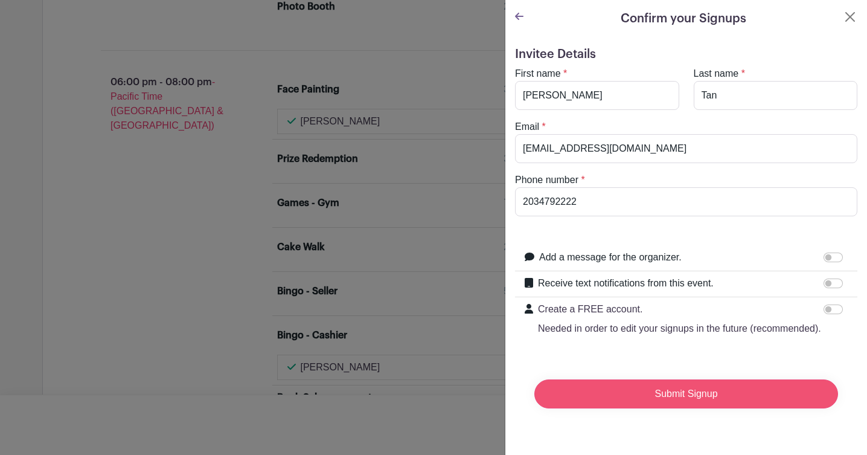
click at [635, 388] on input "Submit Signup" at bounding box center [687, 393] width 304 height 29
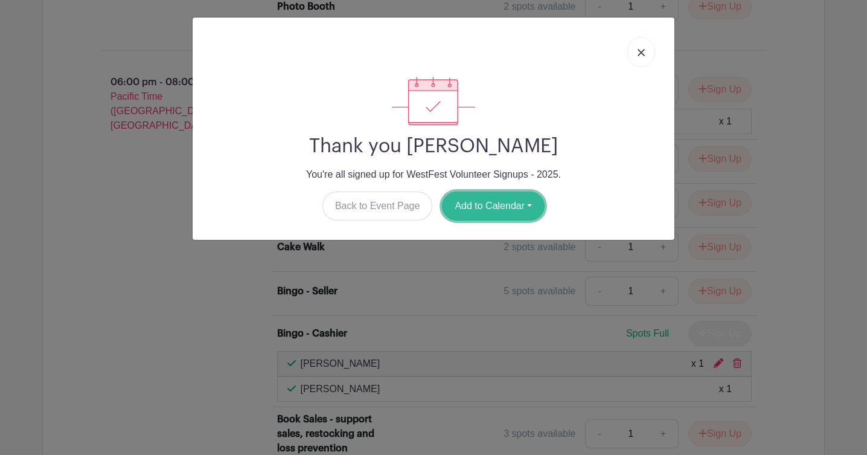
click at [535, 206] on button "Add to Calendar" at bounding box center [493, 205] width 103 height 29
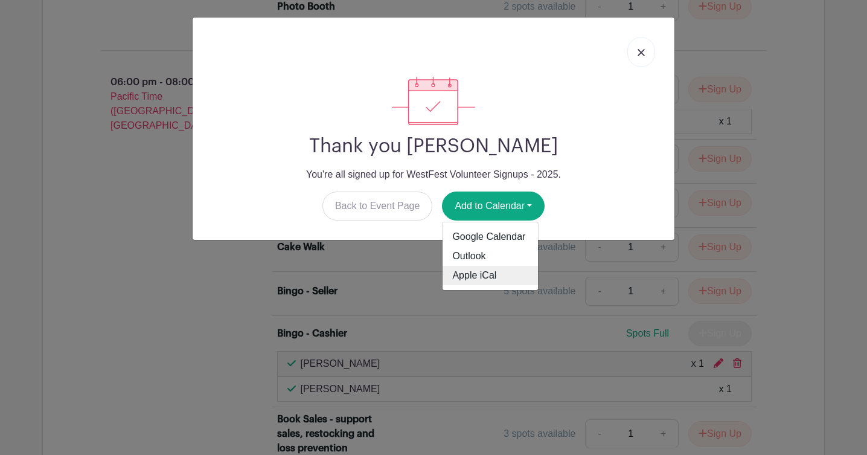
click at [514, 268] on link "Apple iCal" at bounding box center [490, 275] width 95 height 19
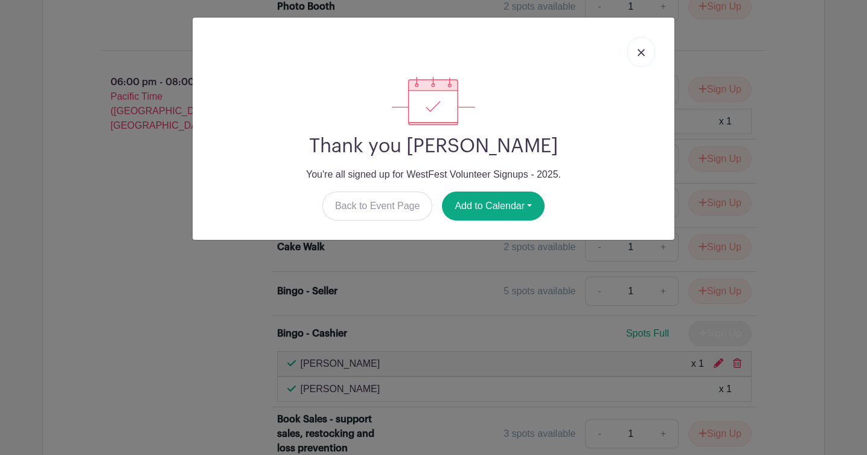
click at [640, 53] on img at bounding box center [641, 52] width 7 height 7
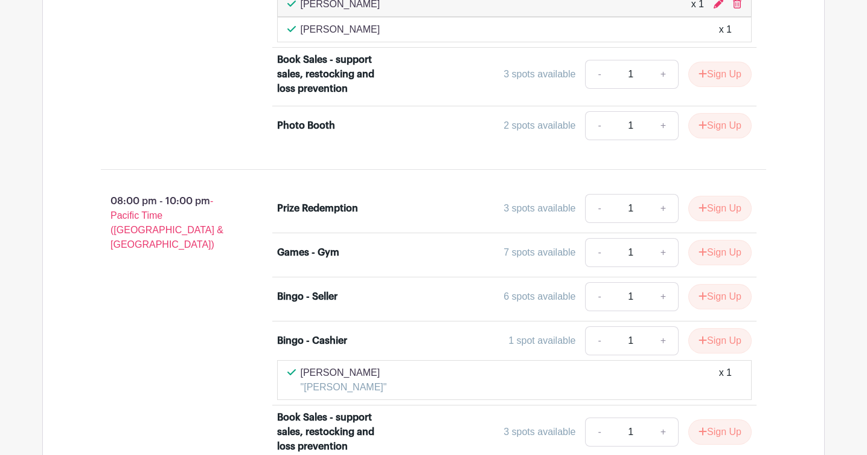
scroll to position [3818, 0]
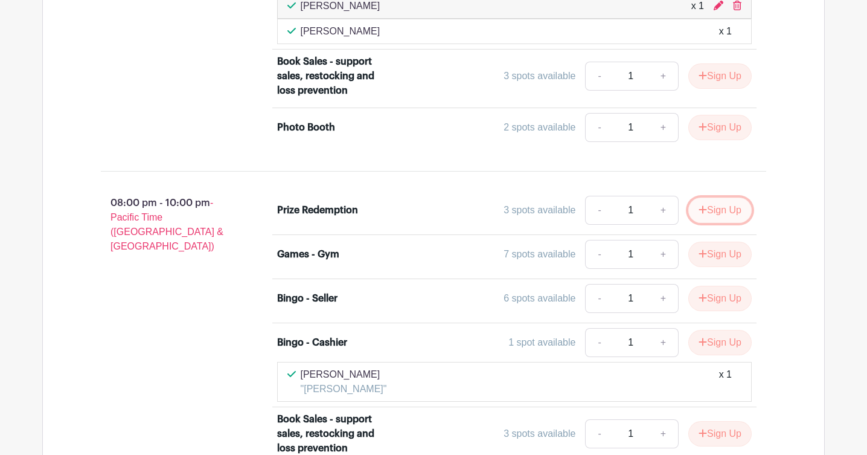
click at [707, 198] on button "Sign Up" at bounding box center [720, 210] width 63 height 25
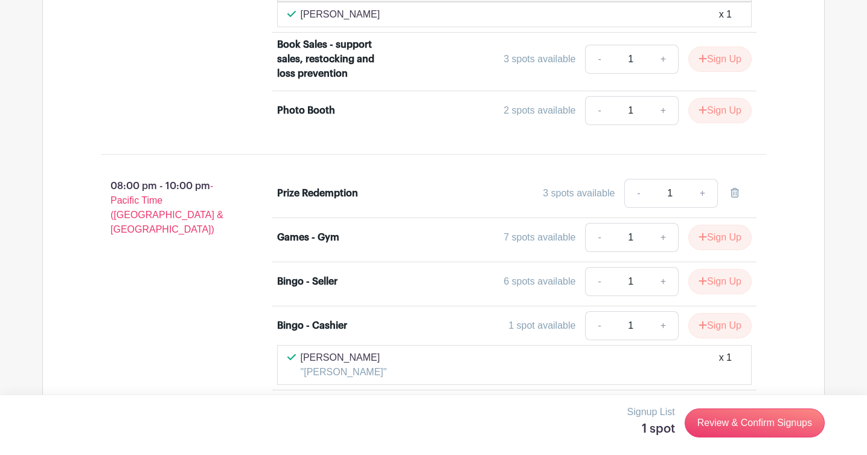
scroll to position [3871, 0]
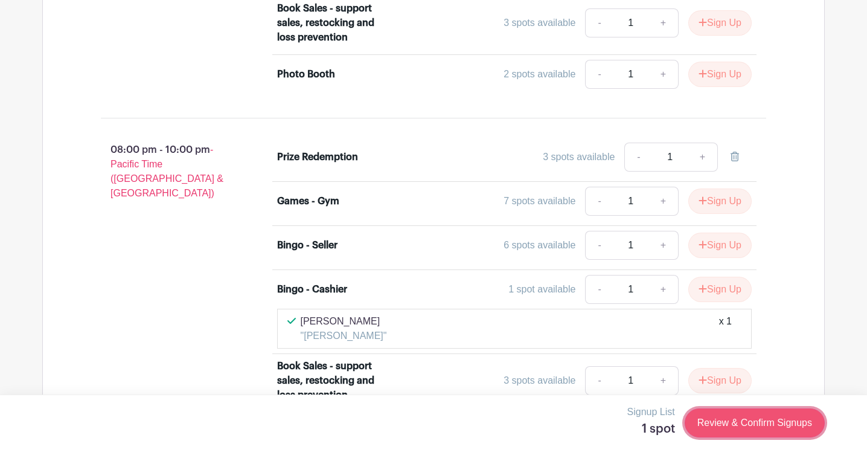
click at [733, 411] on link "Review & Confirm Signups" at bounding box center [755, 422] width 140 height 29
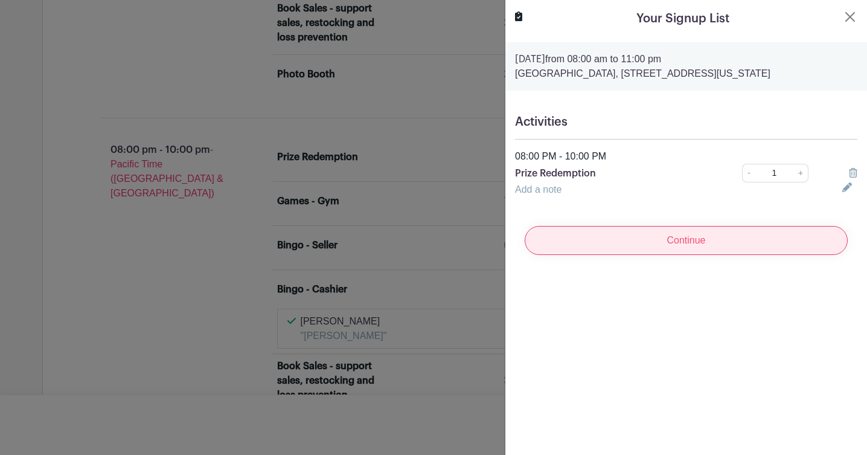
click at [746, 234] on input "Continue" at bounding box center [686, 240] width 323 height 29
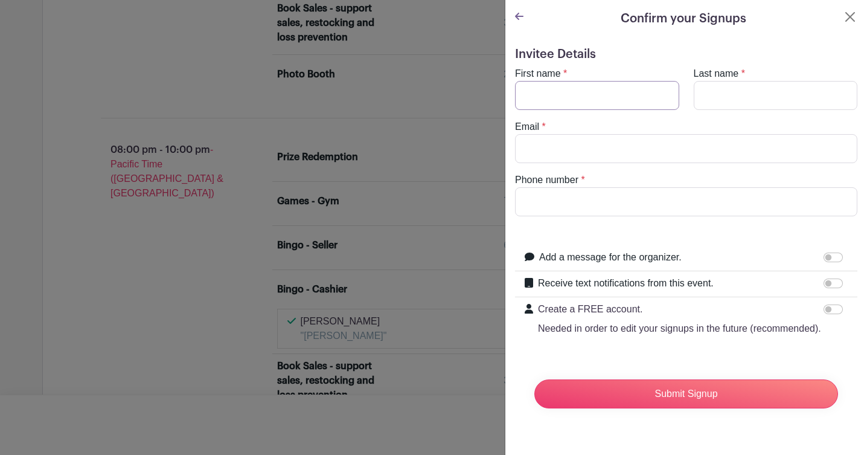
click at [584, 97] on input "First name" at bounding box center [597, 95] width 164 height 29
type input "[PERSON_NAME]"
type input "Yeo"
type input "[EMAIL_ADDRESS][DOMAIN_NAME]"
type input "2034792618"
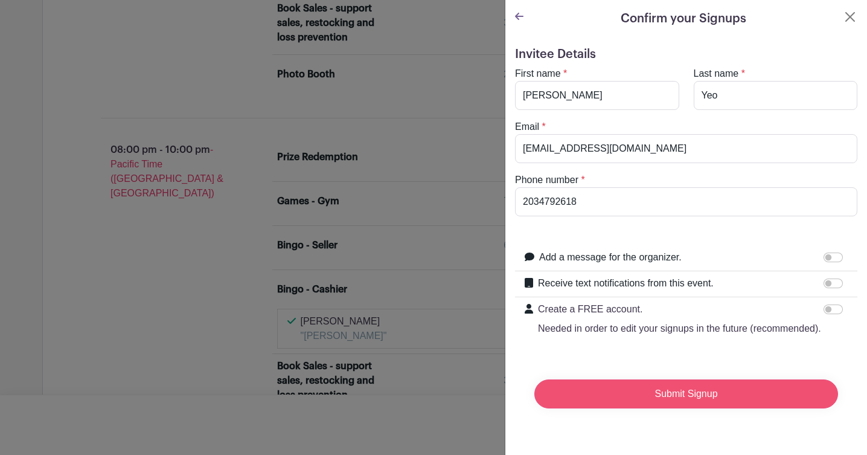
click at [619, 399] on input "Submit Signup" at bounding box center [687, 393] width 304 height 29
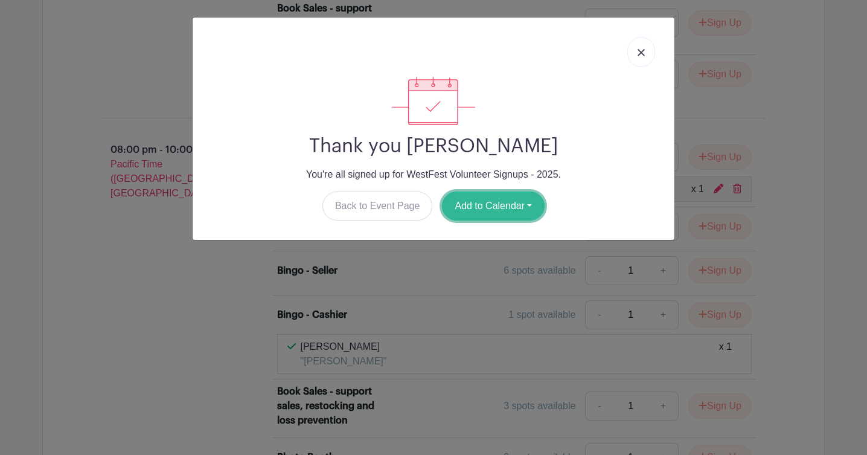
click at [537, 201] on button "Add to Calendar" at bounding box center [493, 205] width 103 height 29
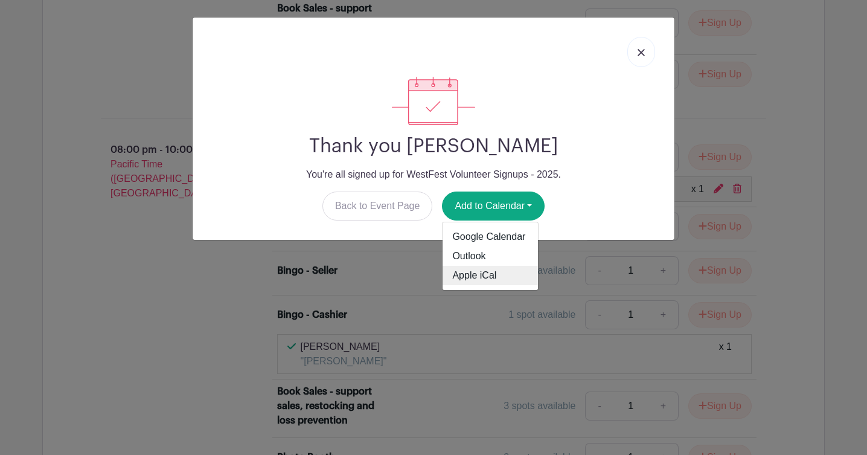
click at [494, 282] on link "Apple iCal" at bounding box center [490, 275] width 95 height 19
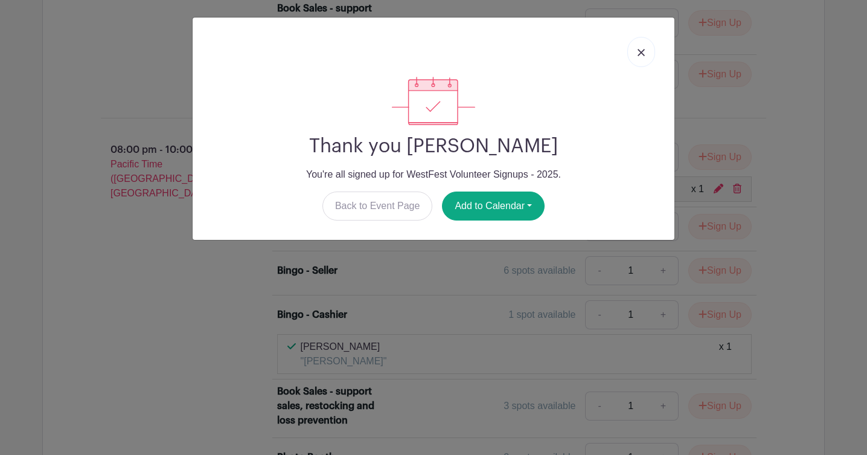
click at [649, 52] on link at bounding box center [642, 52] width 28 height 30
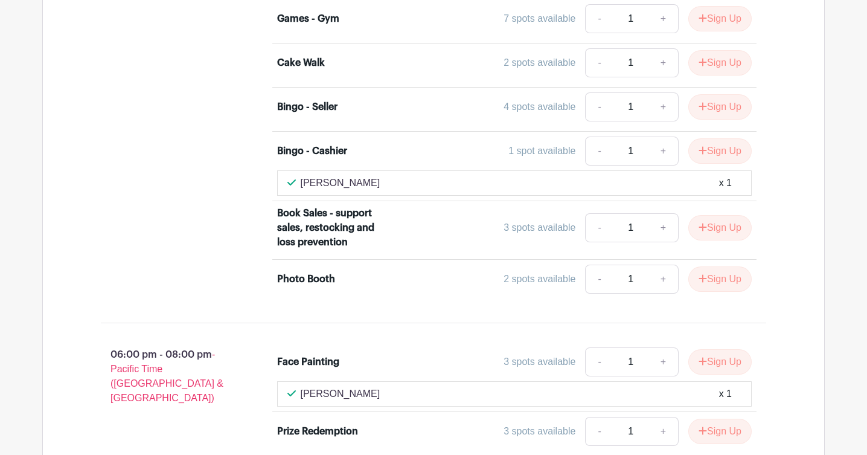
scroll to position [3160, 0]
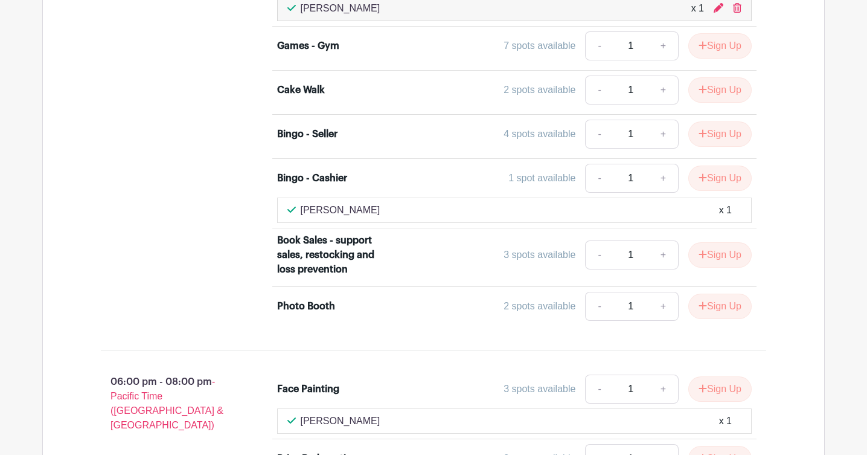
click at [170, 192] on div "04:00 pm - 06:00 pm - Pacific Time ([GEOGRAPHIC_DATA] & [GEOGRAPHIC_DATA])" at bounding box center [170, 121] width 176 height 417
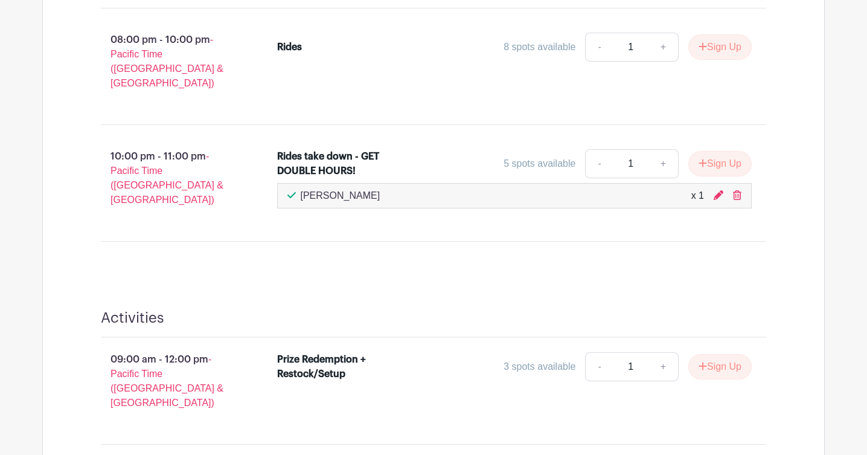
scroll to position [1445, 0]
